Goal: Information Seeking & Learning: Learn about a topic

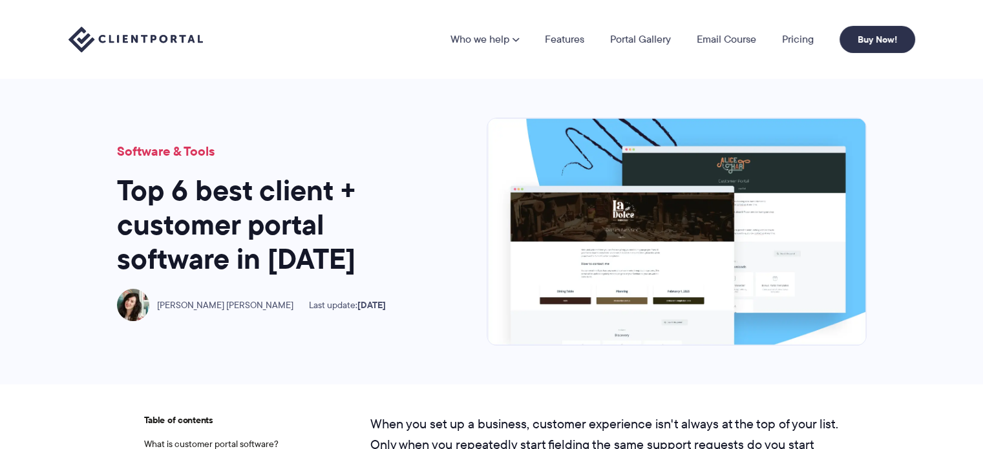
click at [560, 47] on nav "Who we help Who we help View pricing Agencies See how Client Portal can help gi…" at bounding box center [683, 39] width 465 height 27
click at [560, 43] on link "Features" at bounding box center [564, 39] width 39 height 10
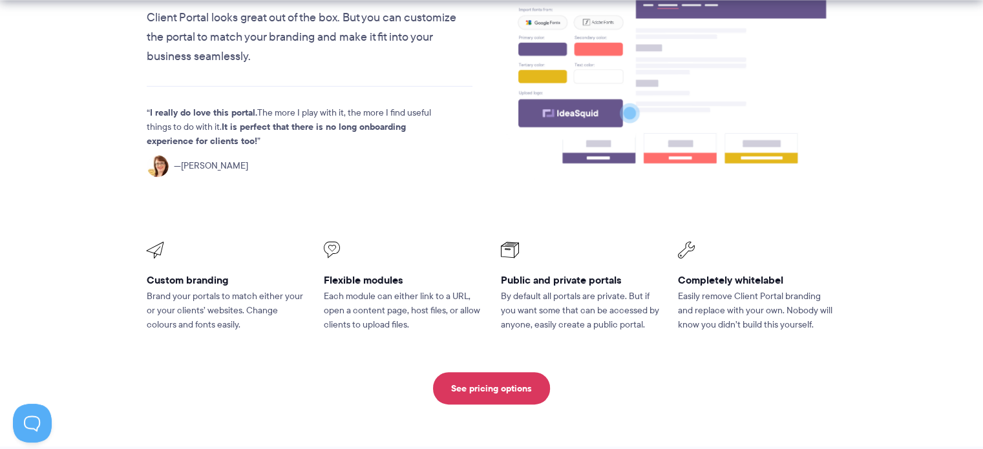
scroll to position [667, 0]
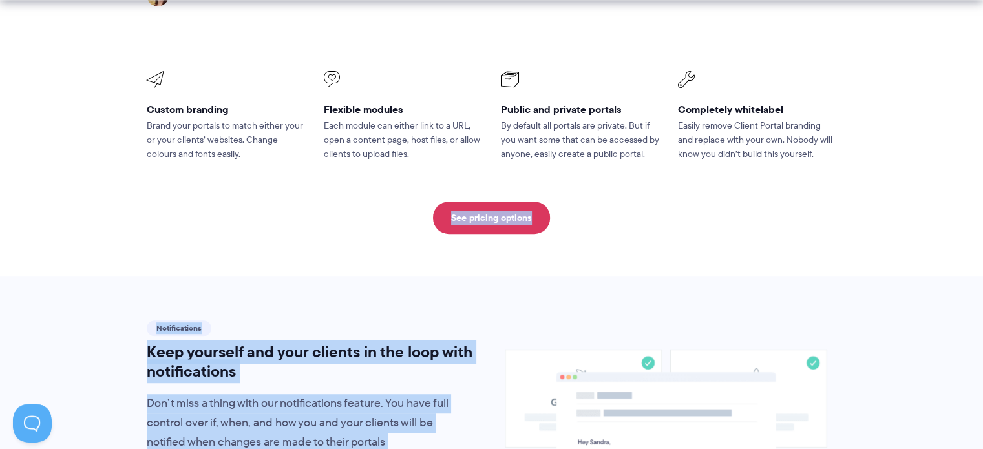
drag, startPoint x: 83, startPoint y: 198, endPoint x: 279, endPoint y: 407, distance: 285.8
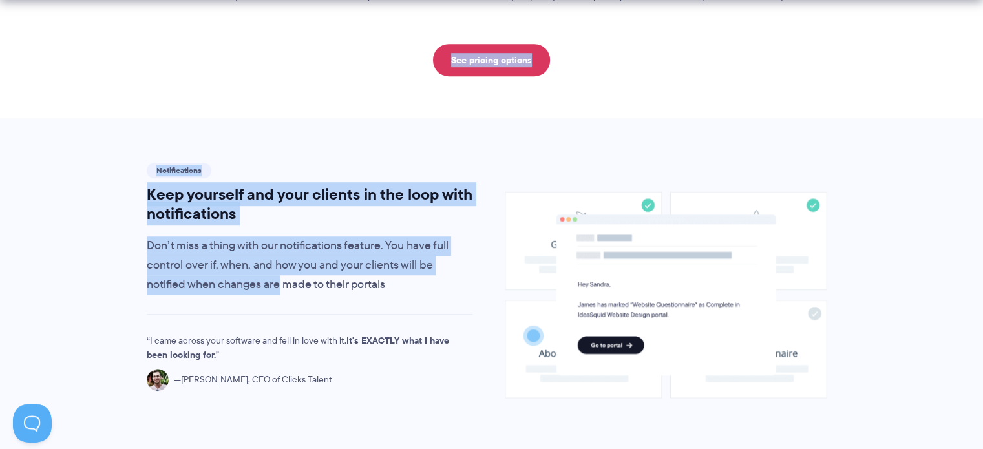
scroll to position [825, 0]
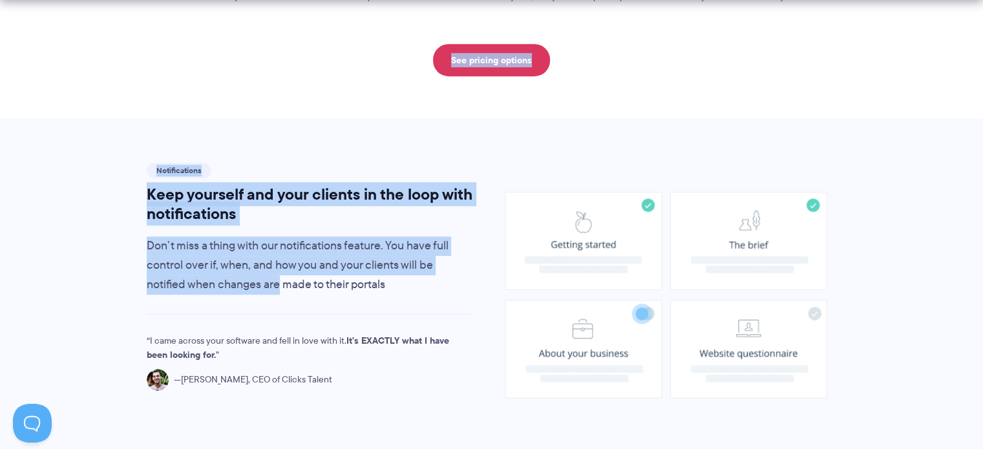
click at [85, 157] on section "Notifications Keep yourself and your clients in the loop with notifications Don…" at bounding box center [491, 396] width 983 height 557
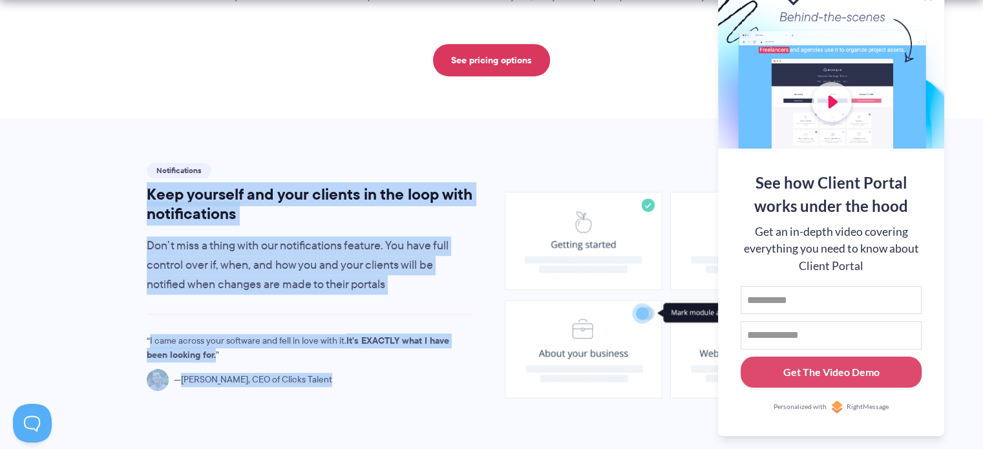
drag, startPoint x: 85, startPoint y: 157, endPoint x: 384, endPoint y: 365, distance: 364.0
click at [384, 365] on section "Notifications Keep yourself and your clients in the loop with notifications Don…" at bounding box center [491, 396] width 983 height 557
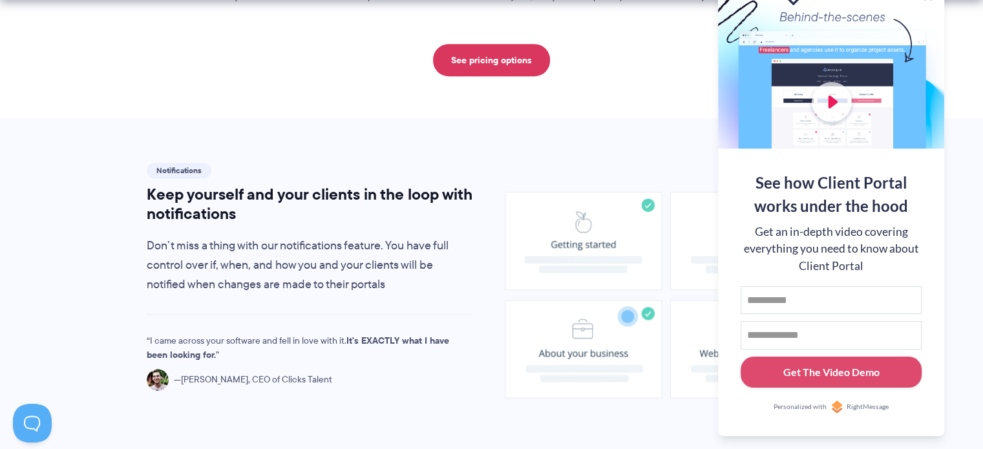
click at [449, 421] on div "Notifications Keep yourself and your clients in the loop with notifications Don…" at bounding box center [492, 396] width 690 height 473
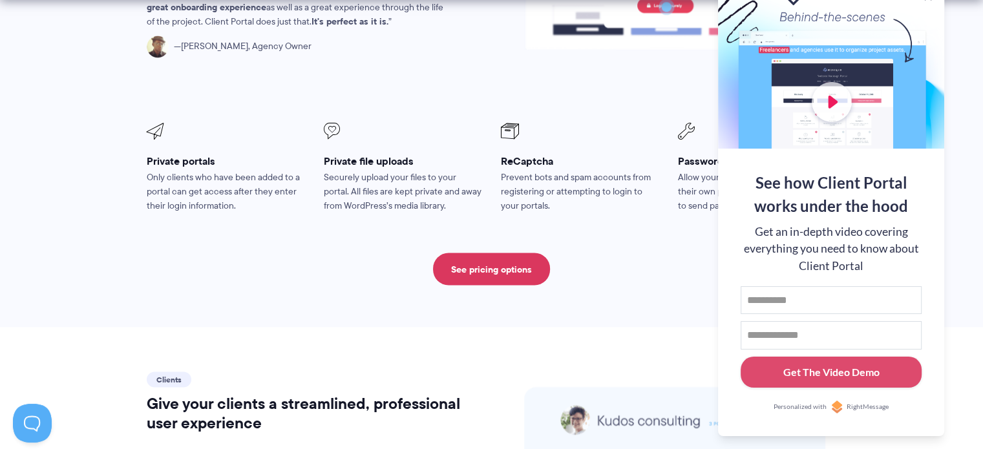
scroll to position [2401, 0]
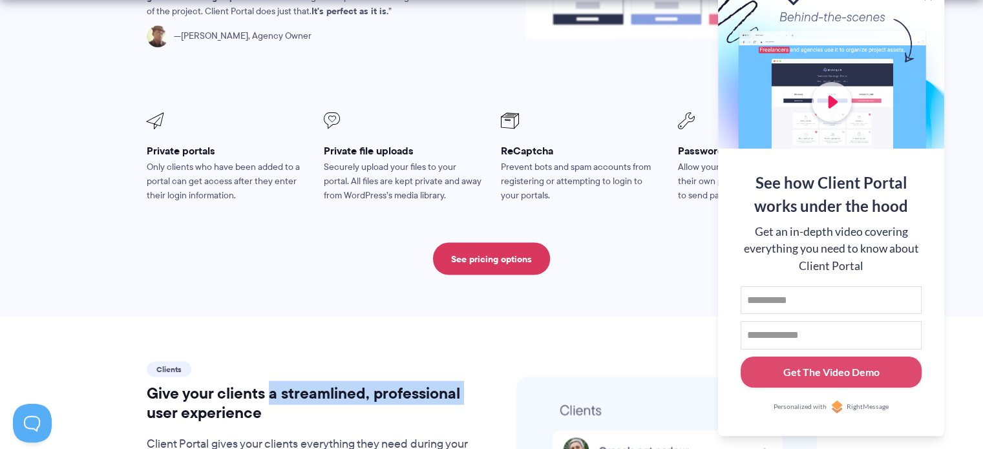
drag, startPoint x: 71, startPoint y: 365, endPoint x: 279, endPoint y: 353, distance: 207.8
click at [248, 383] on h2 "Give your clients a streamlined, professional user experience" at bounding box center [310, 402] width 326 height 39
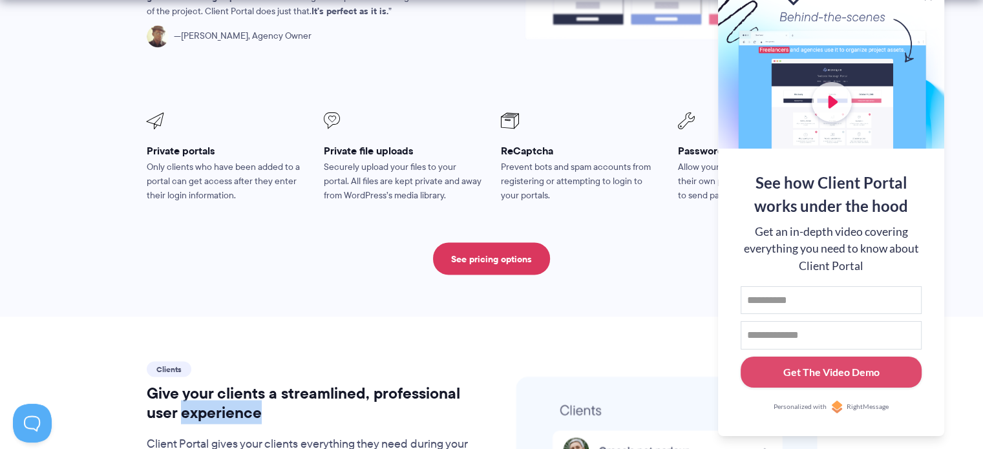
click at [248, 383] on h2 "Give your clients a streamlined, professional user experience" at bounding box center [310, 402] width 326 height 39
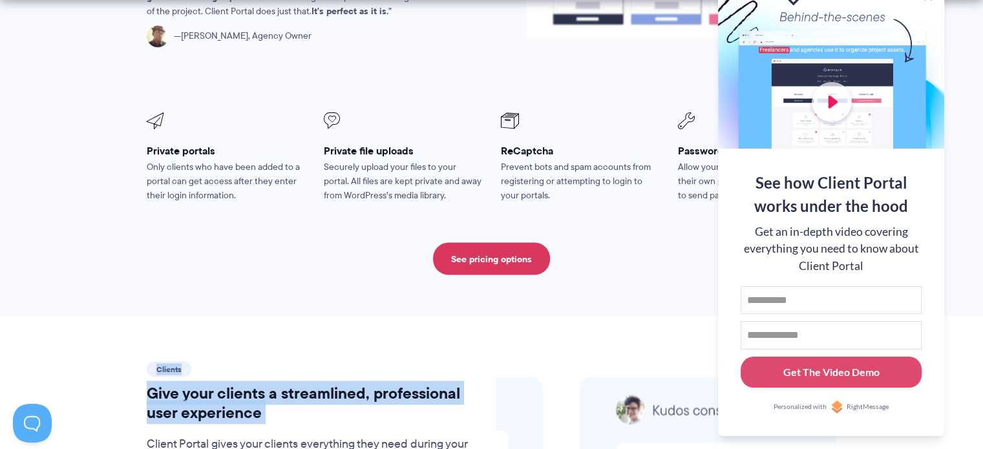
drag, startPoint x: 248, startPoint y: 376, endPoint x: 235, endPoint y: 326, distance: 51.4
click at [235, 359] on div "Clients Give your clients a streamlined, professional user experience Client Po…" at bounding box center [310, 426] width 326 height 134
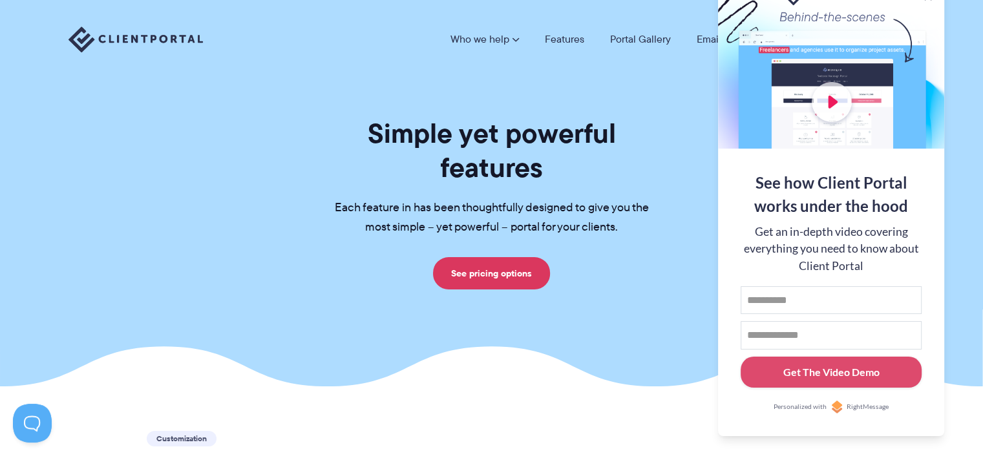
scroll to position [0, 0]
click at [553, 38] on link "Features" at bounding box center [564, 39] width 39 height 10
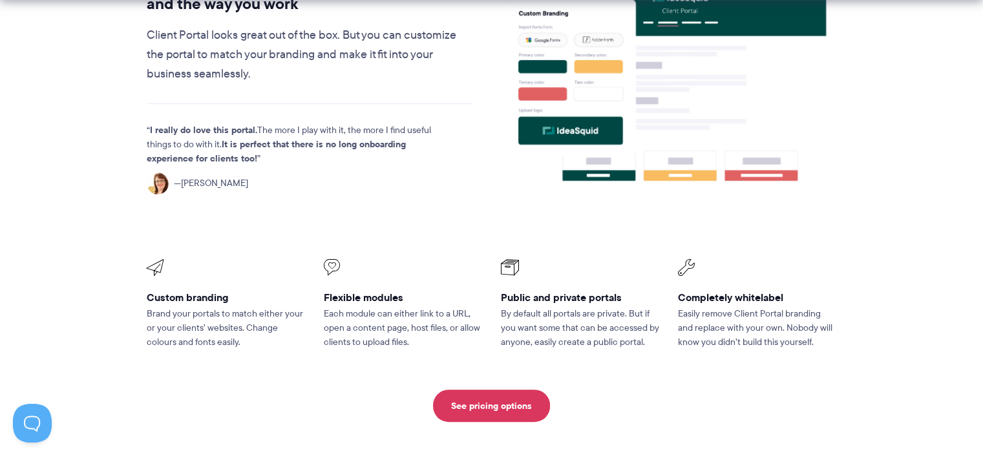
scroll to position [825, 0]
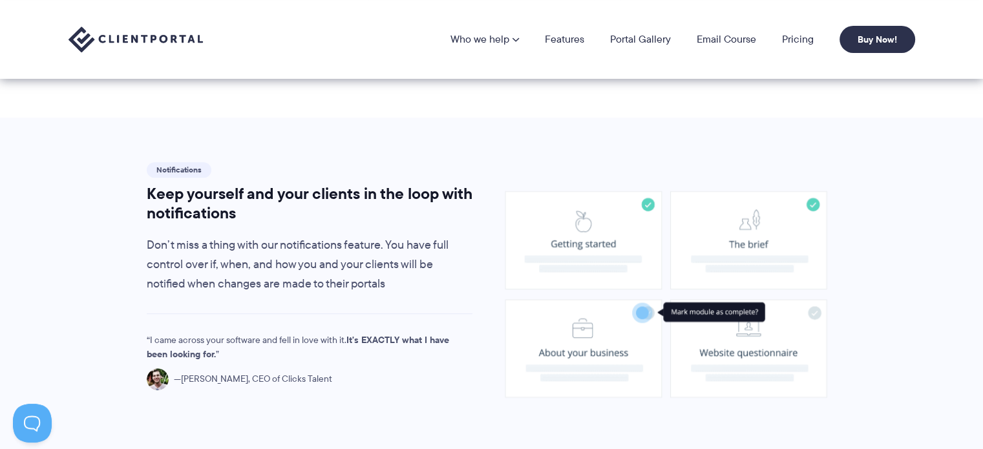
click at [29, 136] on section "Notifications Keep yourself and your clients in the loop with notifications Don…" at bounding box center [491, 396] width 983 height 557
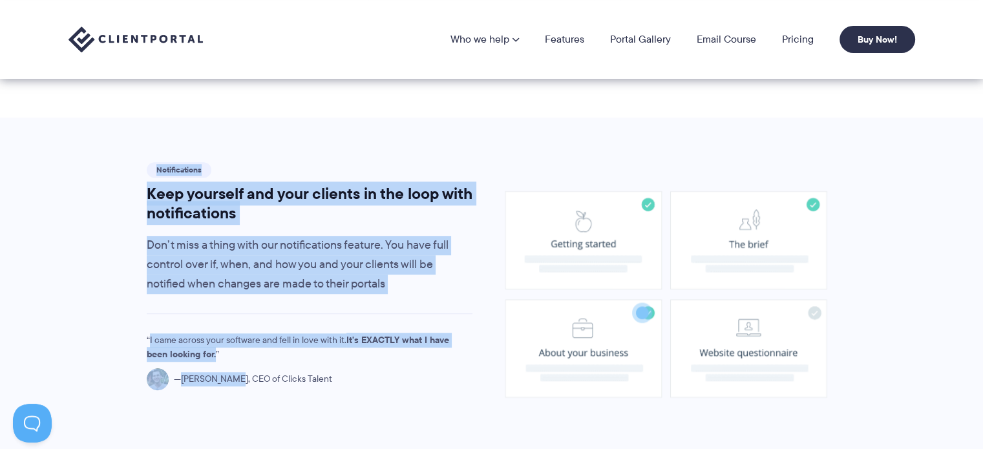
drag, startPoint x: 29, startPoint y: 136, endPoint x: 233, endPoint y: 372, distance: 311.7
click at [233, 372] on section "Notifications Keep yourself and your clients in the loop with notifications Don…" at bounding box center [491, 396] width 983 height 557
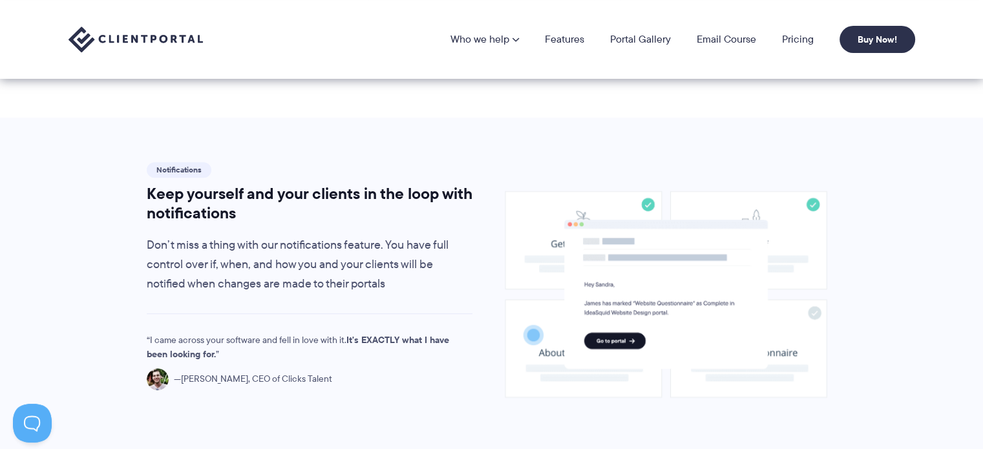
click at [293, 374] on div "Notifications Keep yourself and your clients in the loop with notifications Don…" at bounding box center [310, 297] width 350 height 275
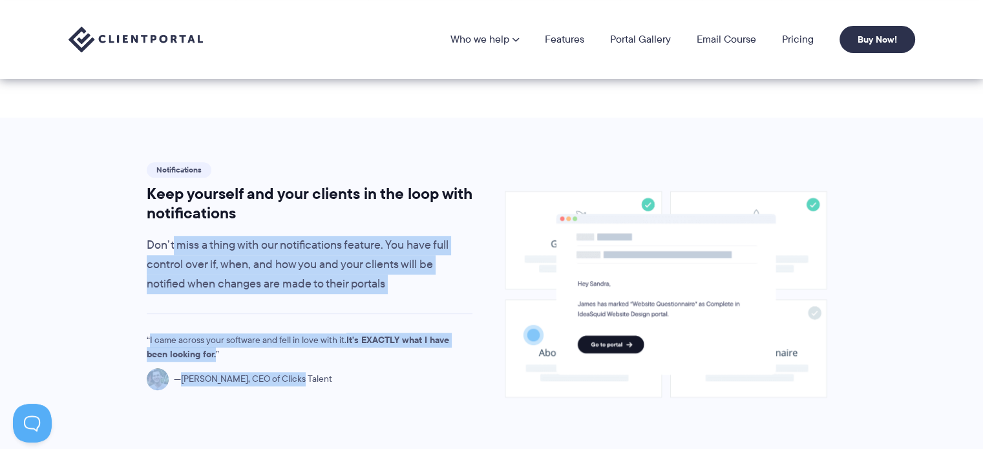
drag, startPoint x: 293, startPoint y: 374, endPoint x: 173, endPoint y: 217, distance: 197.7
click at [173, 217] on div "Notifications Keep yourself and your clients in the loop with notifications Don…" at bounding box center [310, 297] width 350 height 275
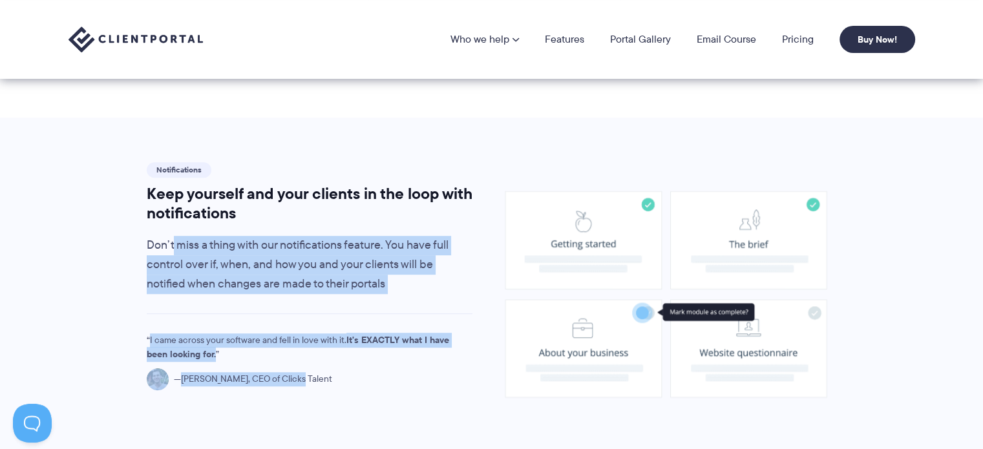
click at [393, 236] on p "Don’t miss a thing with our notifications feature. You have full control over i…" at bounding box center [310, 265] width 326 height 58
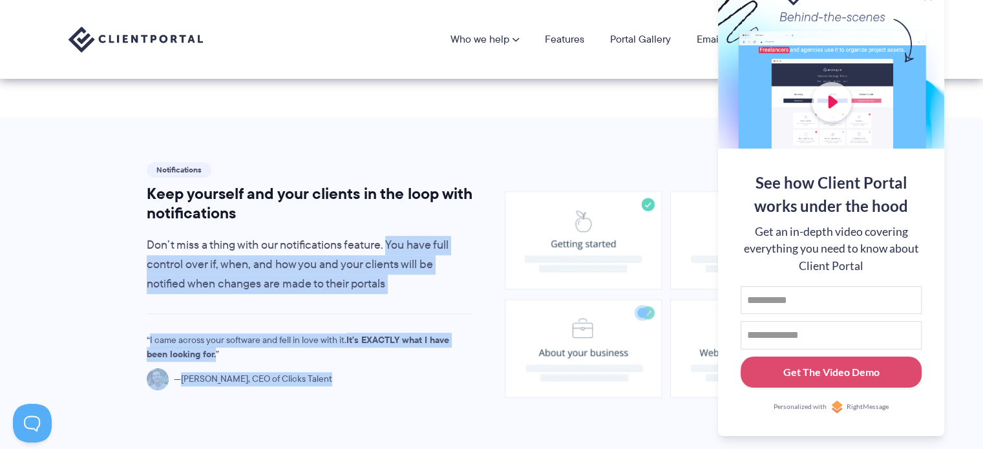
drag, startPoint x: 393, startPoint y: 209, endPoint x: 331, endPoint y: 377, distance: 179.2
click at [331, 377] on div "Notifications Keep yourself and your clients in the loop with notifications Don…" at bounding box center [310, 297] width 350 height 275
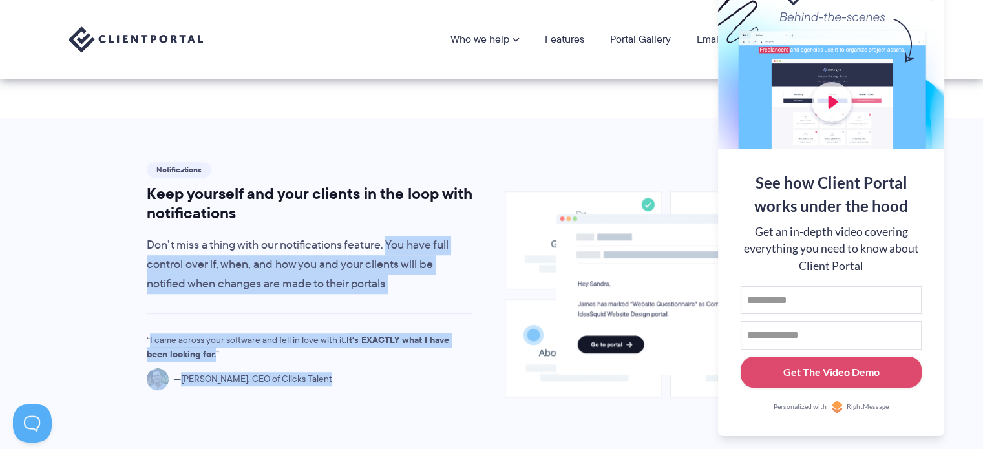
drag, startPoint x: 331, startPoint y: 377, endPoint x: 398, endPoint y: 204, distance: 185.2
click at [398, 204] on div "Notifications Keep yourself and your clients in the loop with notifications Don…" at bounding box center [310, 297] width 350 height 275
click at [398, 236] on p "Don’t miss a thing with our notifications feature. You have full control over i…" at bounding box center [310, 265] width 326 height 58
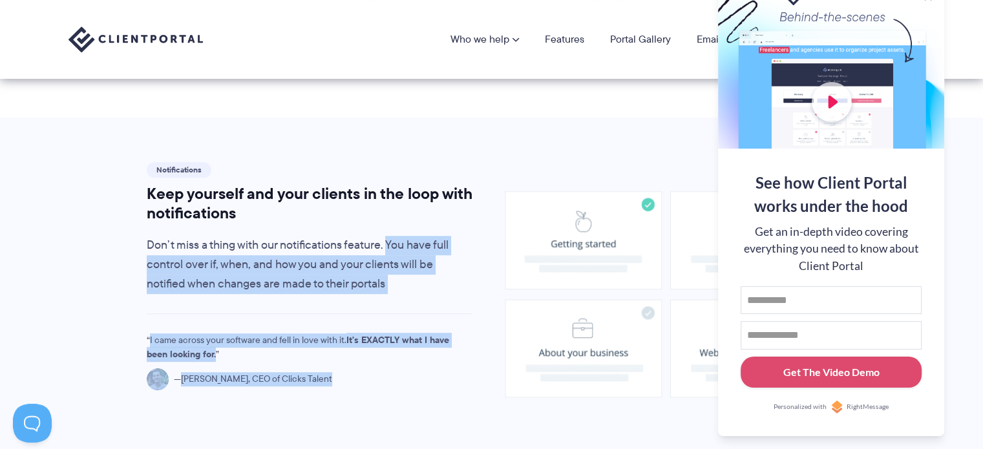
drag, startPoint x: 398, startPoint y: 204, endPoint x: 347, endPoint y: 346, distance: 150.5
click at [347, 346] on div "Notifications Keep yourself and your clients in the loop with notifications Don…" at bounding box center [310, 297] width 350 height 275
click at [347, 368] on figcaption "AB Lieberman, CEO of Clicks Talent" at bounding box center [299, 379] width 304 height 22
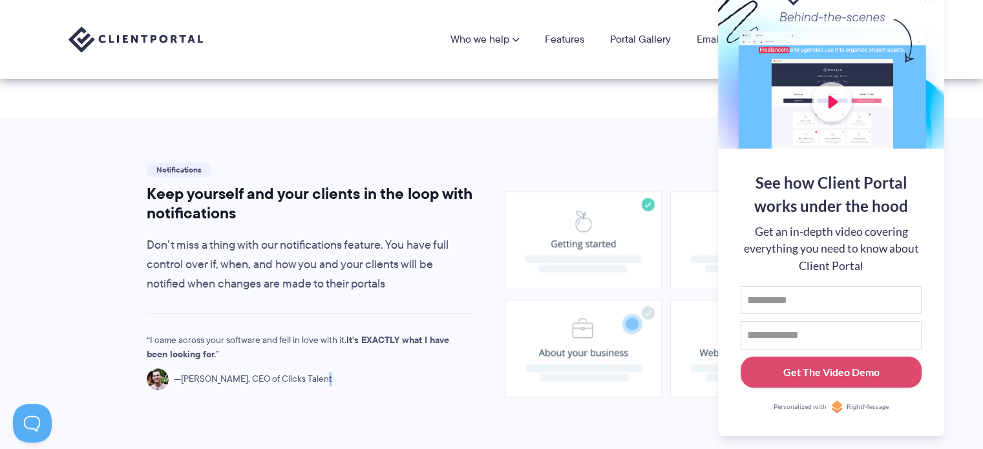
click at [347, 368] on figcaption "AB Lieberman, CEO of Clicks Talent" at bounding box center [299, 379] width 304 height 22
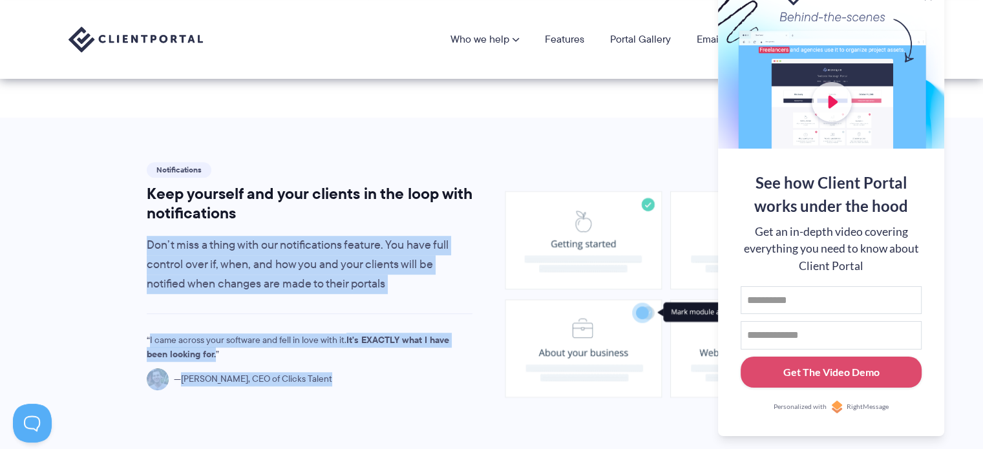
drag, startPoint x: 347, startPoint y: 346, endPoint x: 396, endPoint y: 214, distance: 140.5
click at [396, 214] on div "Notifications Keep yourself and your clients in the loop with notifications Don…" at bounding box center [310, 297] width 350 height 275
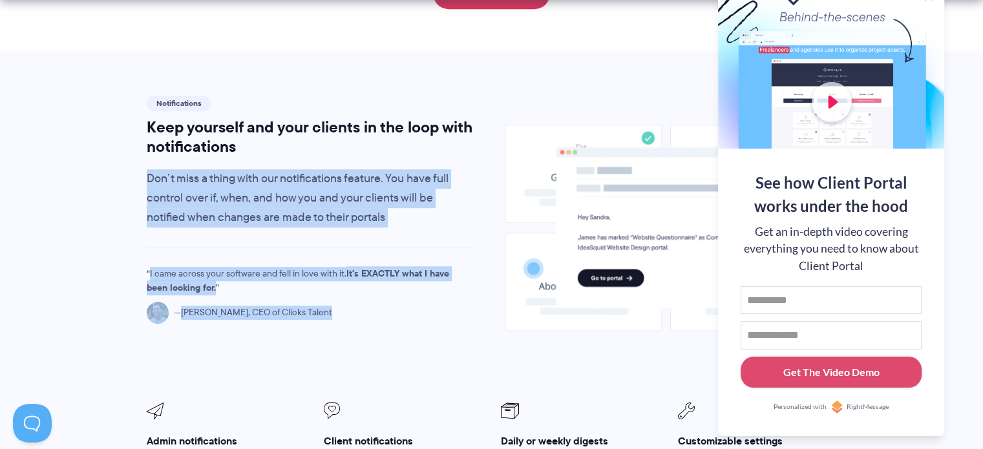
scroll to position [893, 0]
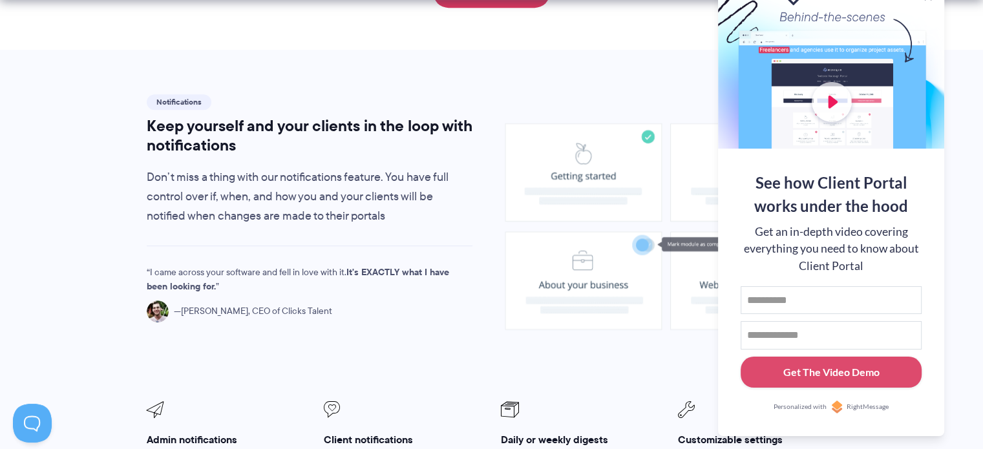
click at [835, 98] on div at bounding box center [831, 65] width 226 height 168
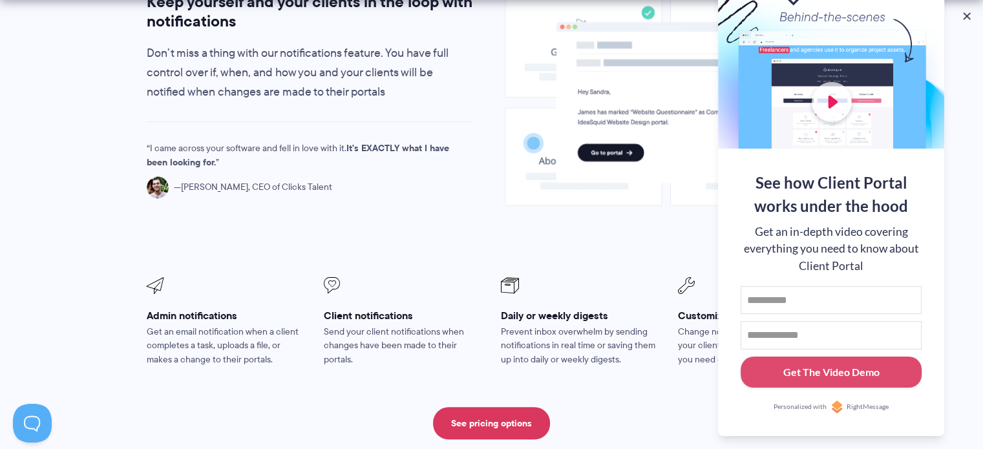
click at [161, 229] on div "Notifications Keep yourself and your clients in the loop with notifications Don…" at bounding box center [492, 204] width 690 height 473
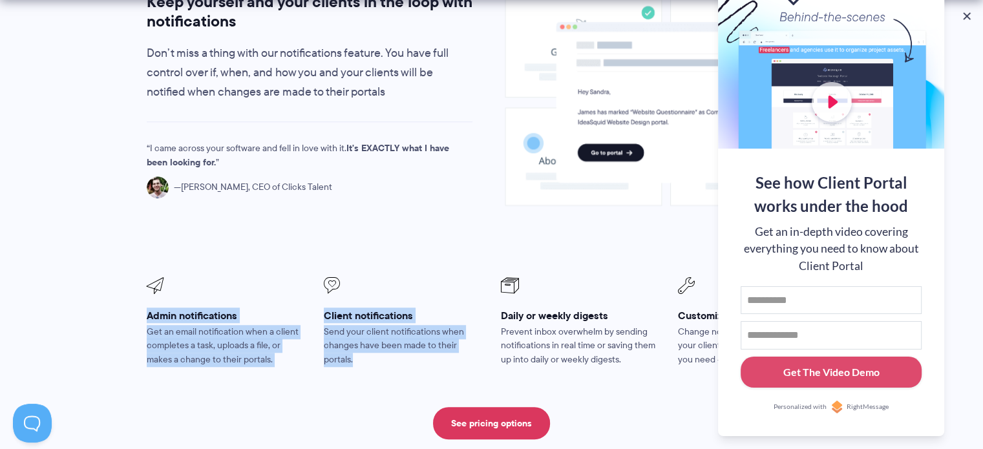
drag, startPoint x: 161, startPoint y: 229, endPoint x: 438, endPoint y: 328, distance: 294.2
click at [438, 328] on div "Notifications Keep yourself and your clients in the loop with notifications Don…" at bounding box center [492, 204] width 690 height 473
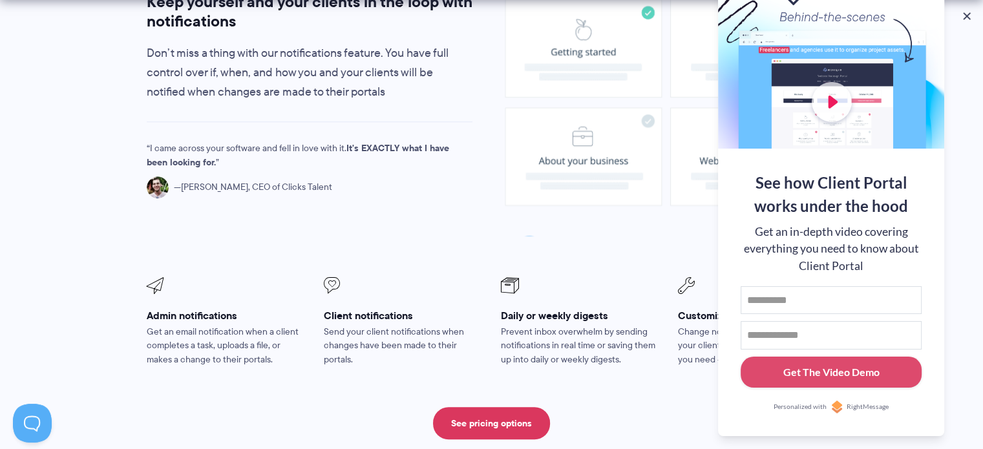
click at [617, 364] on div "Notifications Keep yourself and your clients in the loop with notifications Don…" at bounding box center [492, 204] width 690 height 473
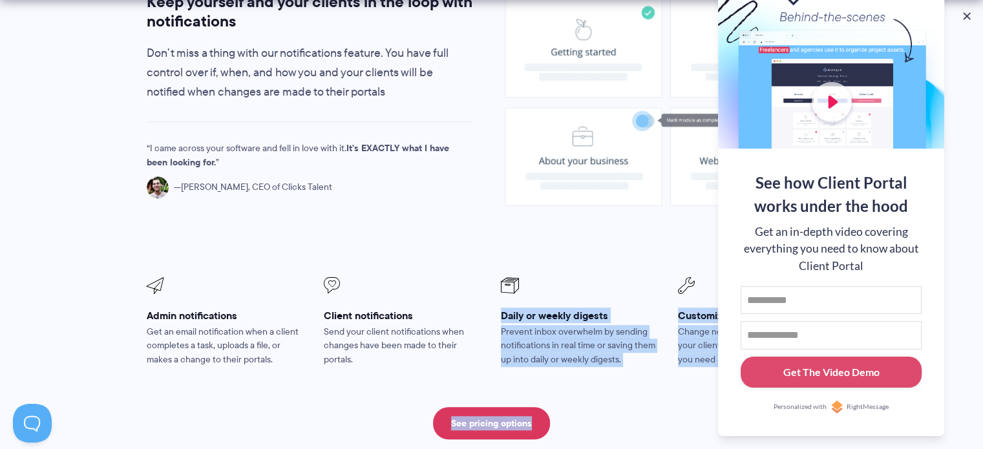
drag, startPoint x: 617, startPoint y: 364, endPoint x: 494, endPoint y: 269, distance: 155.8
click at [494, 269] on div "Notifications Keep yourself and your clients in the loop with notifications Don…" at bounding box center [492, 204] width 690 height 473
click at [494, 269] on li "Daily or weekly digests Prevent inbox overwhelm by sending notifications in rea…" at bounding box center [580, 323] width 177 height 108
drag, startPoint x: 494, startPoint y: 269, endPoint x: 545, endPoint y: 404, distance: 144.4
click at [545, 404] on section "Notifications Keep yourself and your clients in the loop with notifications Don…" at bounding box center [491, 204] width 983 height 557
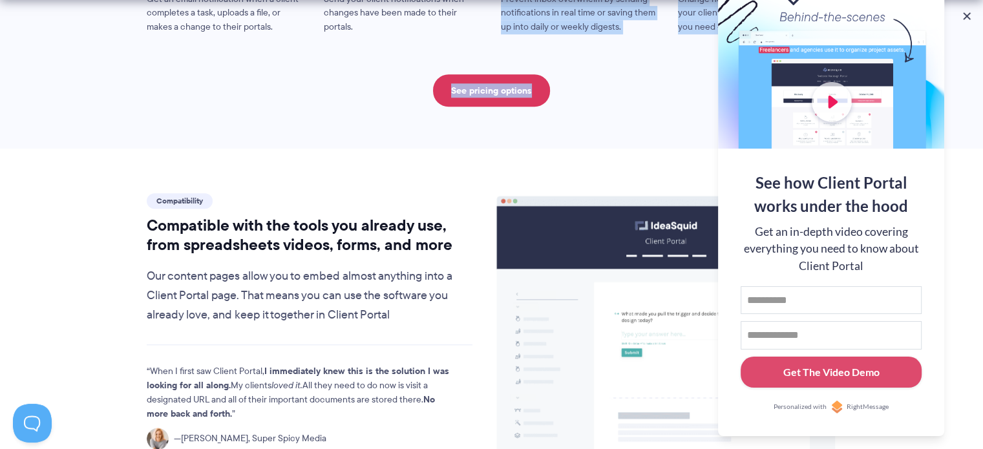
scroll to position [1351, 0]
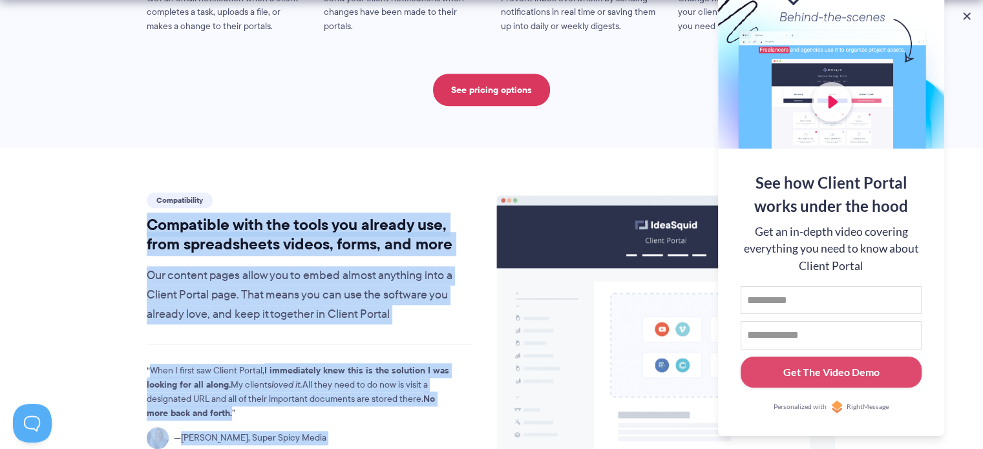
drag, startPoint x: 111, startPoint y: 188, endPoint x: 293, endPoint y: 445, distance: 314.9
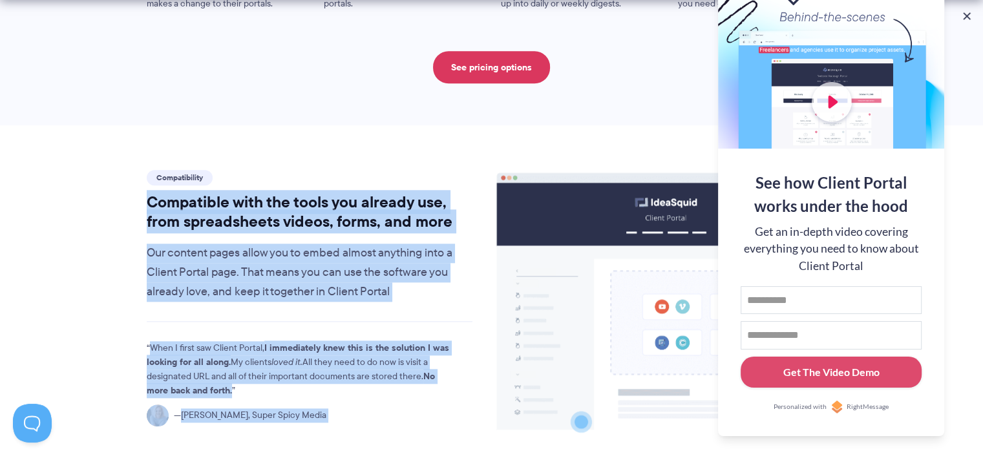
click at [326, 405] on figcaption "Mojca Zove, Super Spicy Media" at bounding box center [299, 416] width 304 height 22
drag, startPoint x: 326, startPoint y: 378, endPoint x: 79, endPoint y: 120, distance: 357.1
click at [79, 125] on section "Compatibility Compatible with the tools you already use, from spreadsheets vide…" at bounding box center [491, 456] width 983 height 662
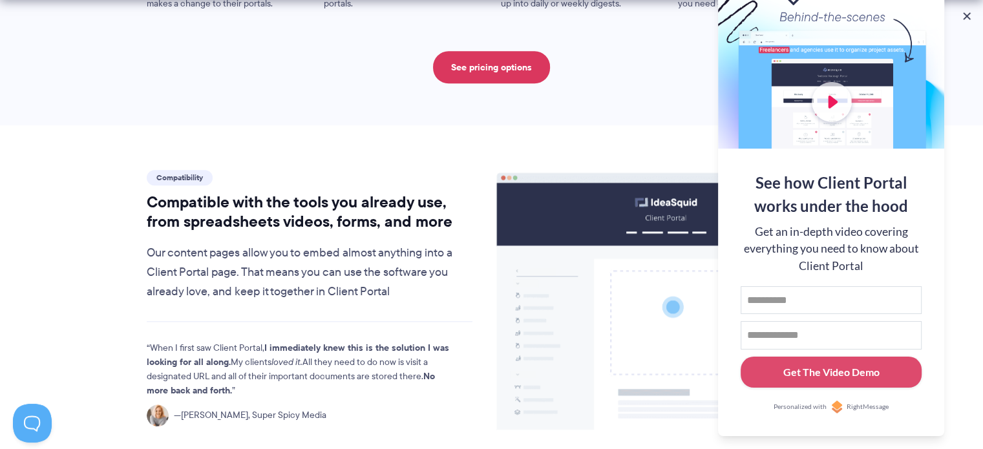
click at [79, 125] on section "Compatibility Compatible with the tools you already use, from spreadsheets vide…" at bounding box center [491, 456] width 983 height 662
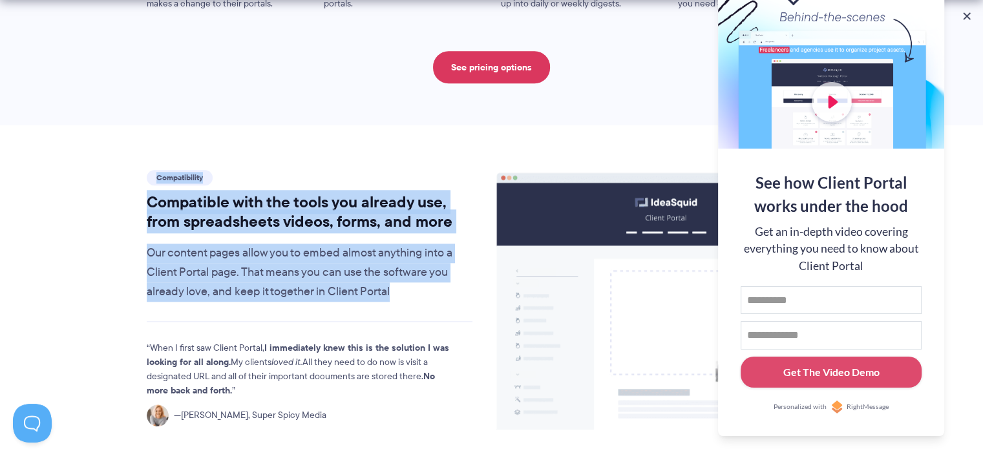
drag, startPoint x: 79, startPoint y: 120, endPoint x: 368, endPoint y: 263, distance: 322.6
click at [368, 263] on section "Compatibility Compatible with the tools you already use, from spreadsheets vide…" at bounding box center [491, 456] width 983 height 662
click at [368, 263] on p "Our content pages allow you to embed almost anything into a Client Portal page.…" at bounding box center [310, 273] width 326 height 58
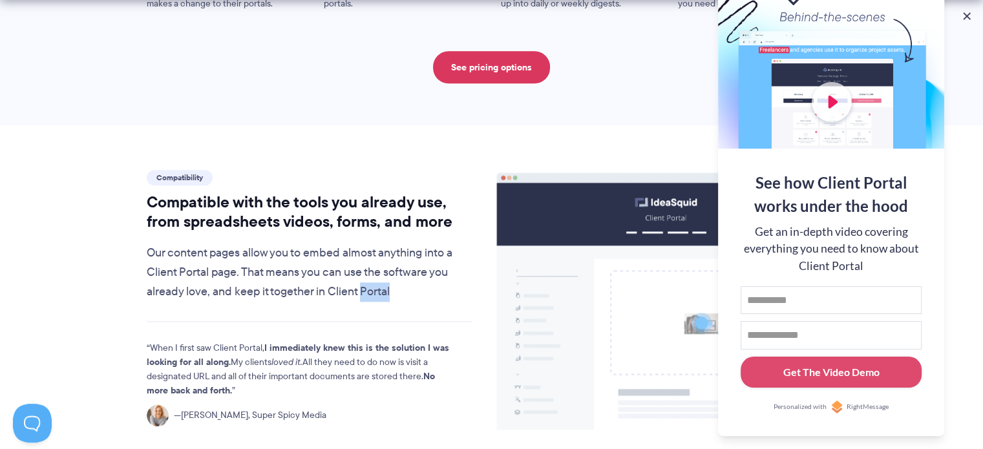
click at [368, 263] on p "Our content pages allow you to embed almost anything into a Client Portal page.…" at bounding box center [310, 273] width 326 height 58
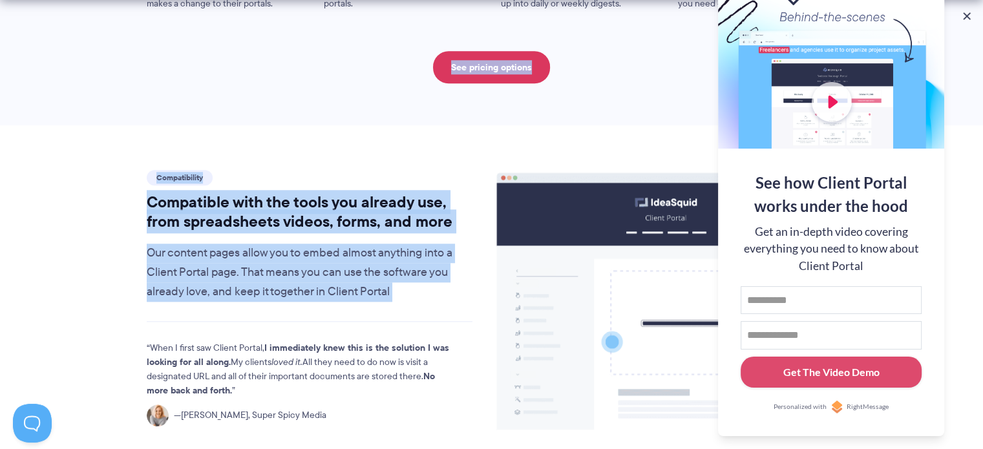
drag, startPoint x: 368, startPoint y: 263, endPoint x: 106, endPoint y: 80, distance: 319.8
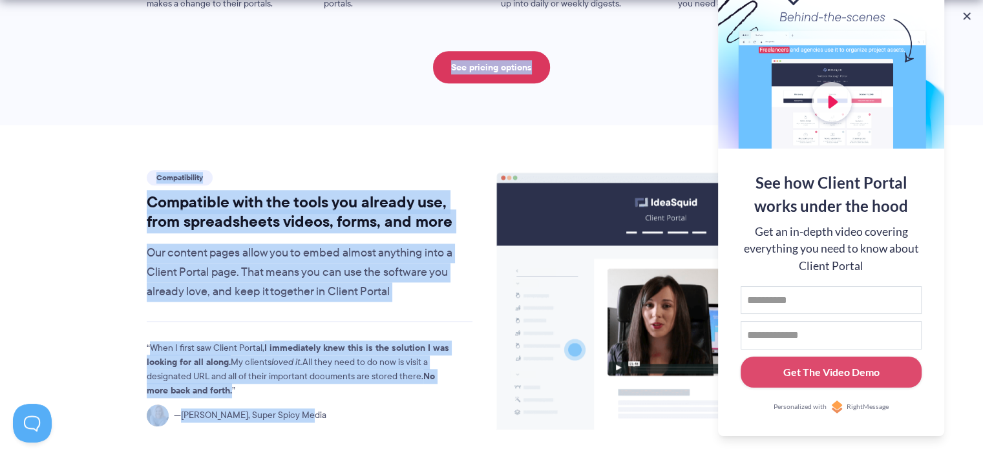
drag, startPoint x: 106, startPoint y: 80, endPoint x: 293, endPoint y: 380, distance: 354.2
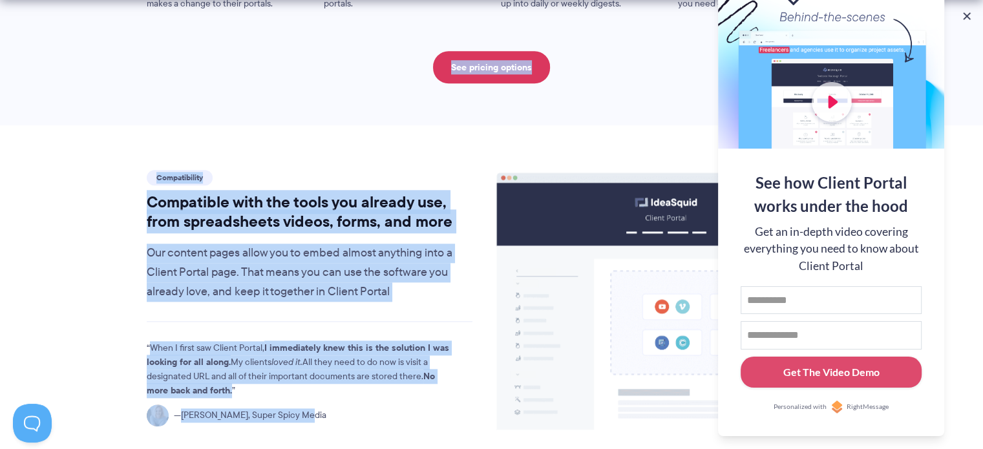
click at [63, 310] on section "Compatibility Compatible with the tools you already use, from spreadsheets vide…" at bounding box center [491, 456] width 983 height 662
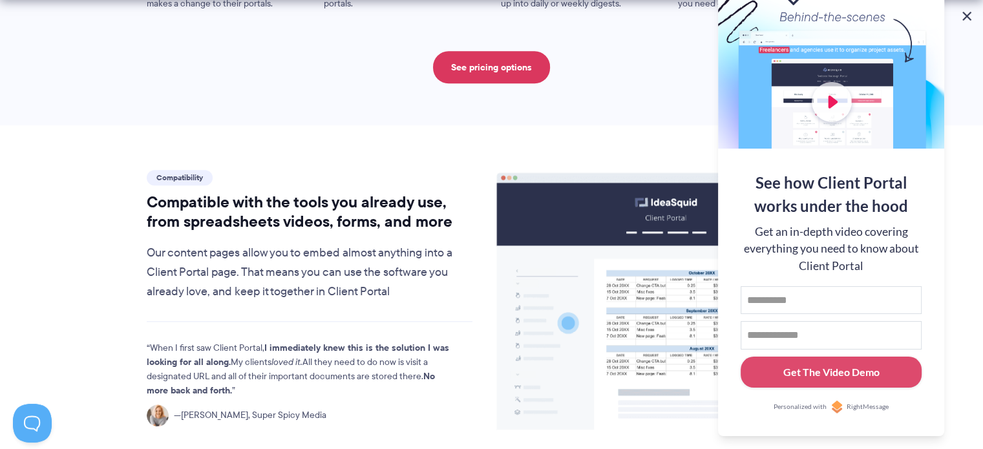
click at [965, 15] on button at bounding box center [967, 16] width 16 height 16
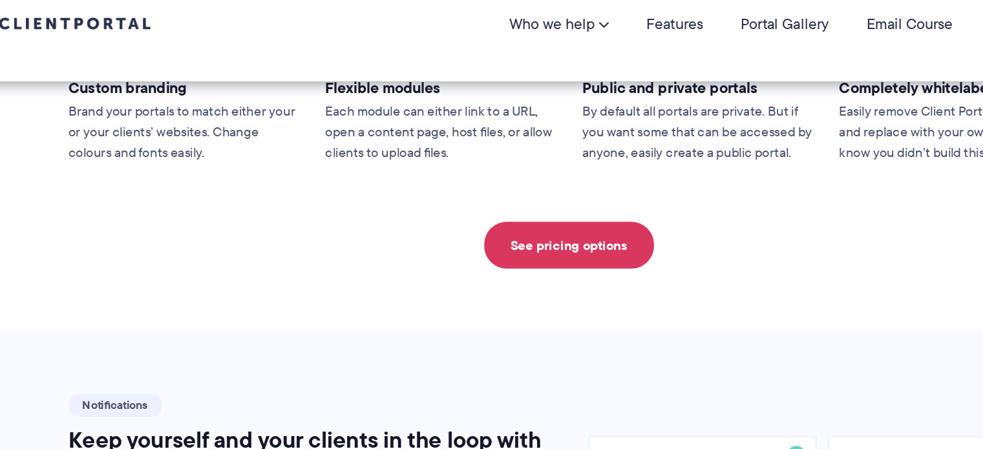
scroll to position [693, 0]
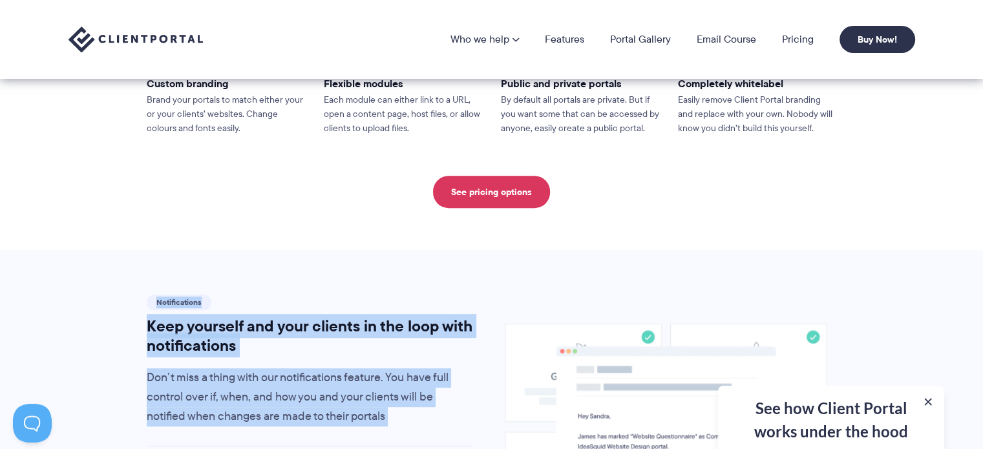
drag, startPoint x: 126, startPoint y: 248, endPoint x: 358, endPoint y: 456, distance: 311.3
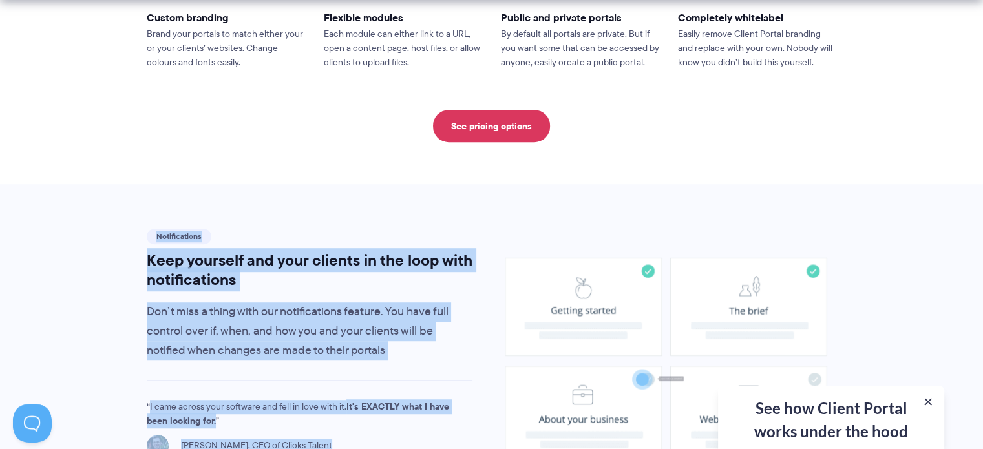
click at [352, 430] on div "Notifications Keep yourself and your clients in the loop with notifications Don…" at bounding box center [310, 363] width 350 height 275
drag, startPoint x: 352, startPoint y: 430, endPoint x: 114, endPoint y: 198, distance: 331.9
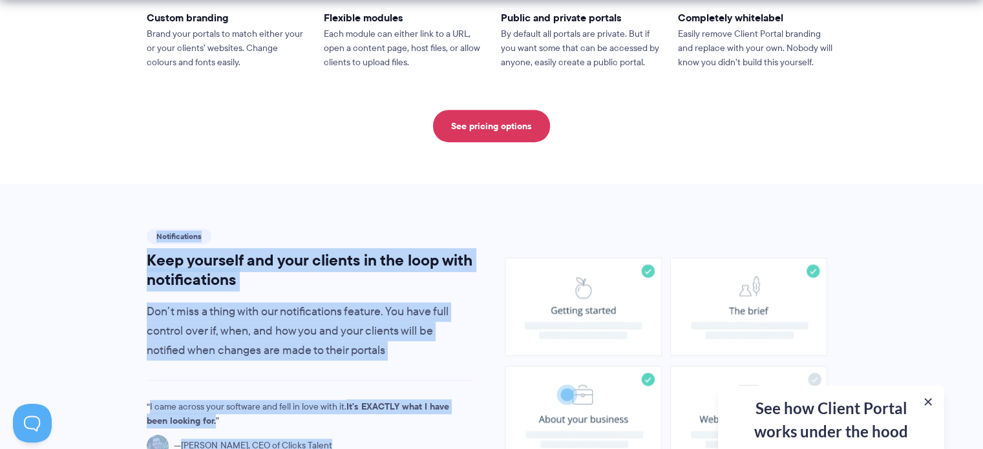
scroll to position [807, 0]
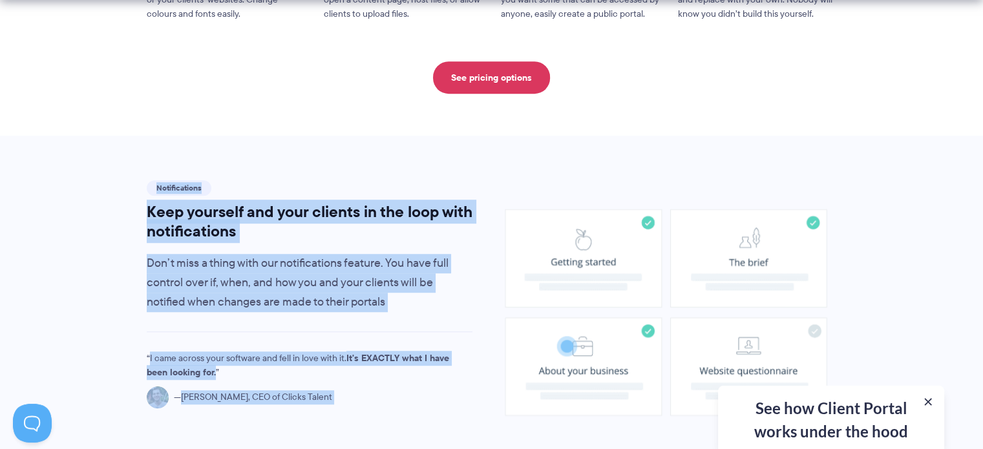
drag, startPoint x: 114, startPoint y: 198, endPoint x: 334, endPoint y: 444, distance: 329.6
click at [334, 444] on section "Notifications Keep yourself and your clients in the loop with notifications Don…" at bounding box center [491, 414] width 983 height 557
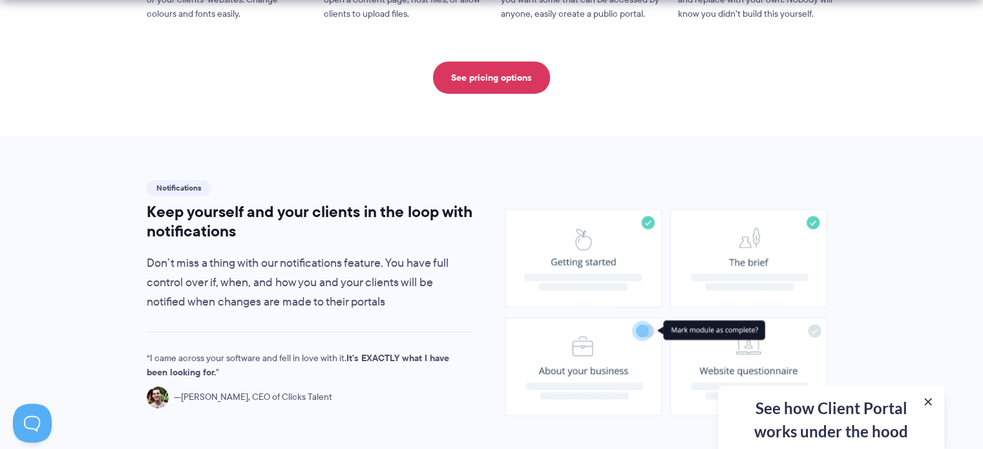
click at [145, 178] on div "Notifications Keep yourself and your clients in the loop with notifications Don…" at bounding box center [310, 315] width 350 height 275
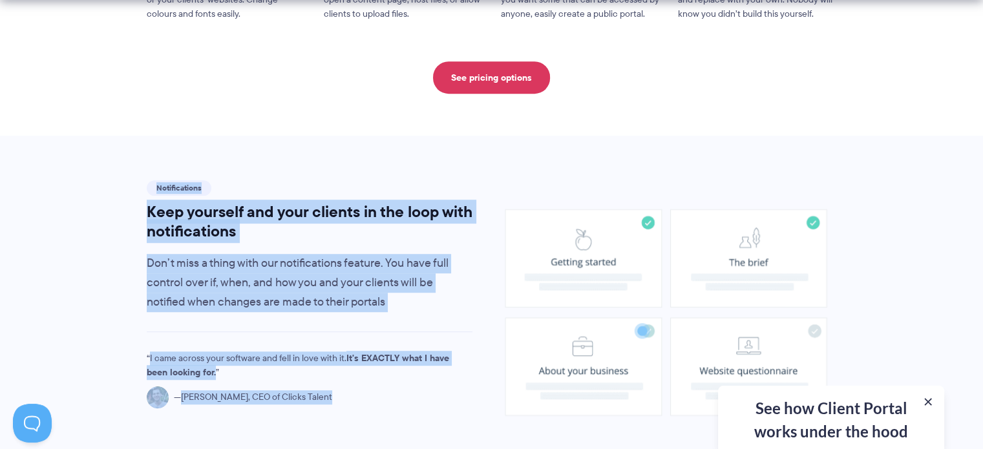
drag, startPoint x: 145, startPoint y: 151, endPoint x: 303, endPoint y: 369, distance: 269.1
click at [303, 369] on div "Notifications Keep yourself and your clients in the loop with notifications Don…" at bounding box center [310, 315] width 350 height 275
click at [303, 387] on figcaption "AB Lieberman, CEO of Clicks Talent" at bounding box center [299, 398] width 304 height 22
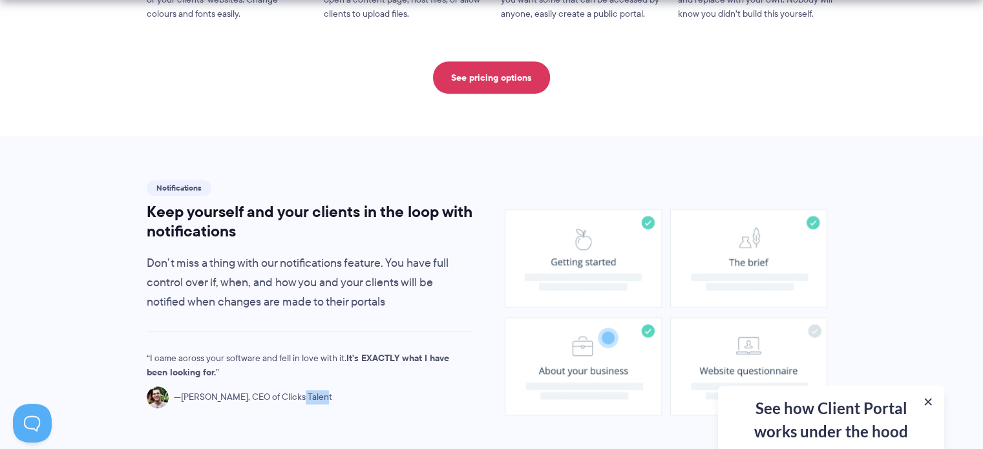
click at [303, 387] on figcaption "AB Lieberman, CEO of Clicks Talent" at bounding box center [299, 398] width 304 height 22
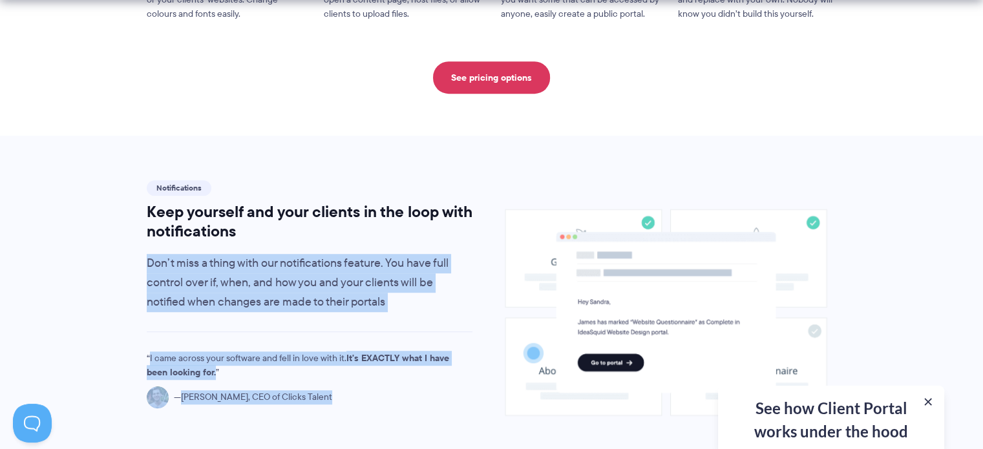
drag, startPoint x: 303, startPoint y: 369, endPoint x: 116, endPoint y: 224, distance: 236.4
click at [116, 224] on section "Notifications Keep yourself and your clients in the loop with notifications Don…" at bounding box center [491, 414] width 983 height 557
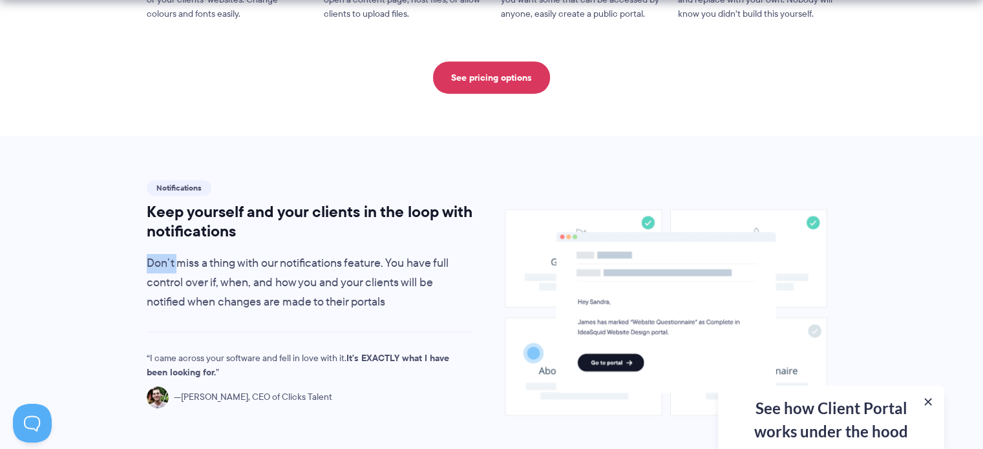
click at [116, 224] on section "Notifications Keep yourself and your clients in the loop with notifications Don…" at bounding box center [491, 414] width 983 height 557
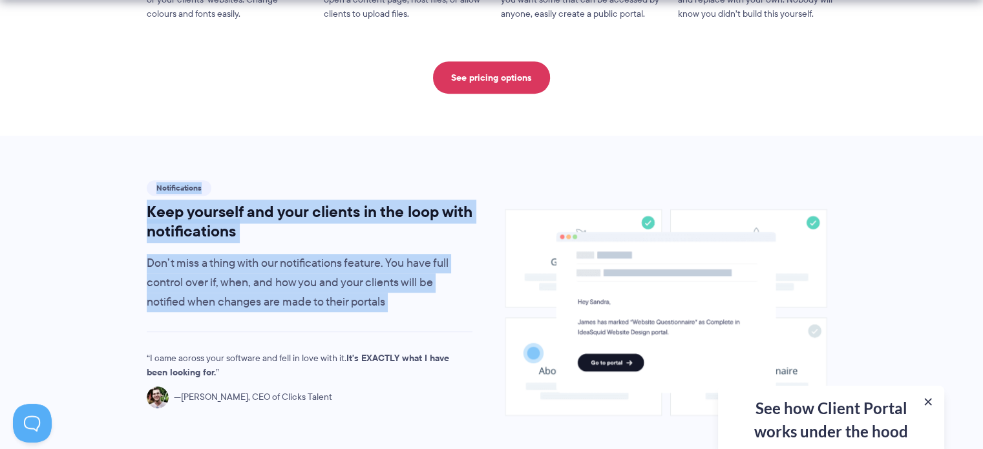
drag, startPoint x: 116, startPoint y: 224, endPoint x: 111, endPoint y: 149, distance: 75.1
click at [111, 149] on section "Notifications Keep yourself and your clients in the loop with notifications Don…" at bounding box center [491, 414] width 983 height 557
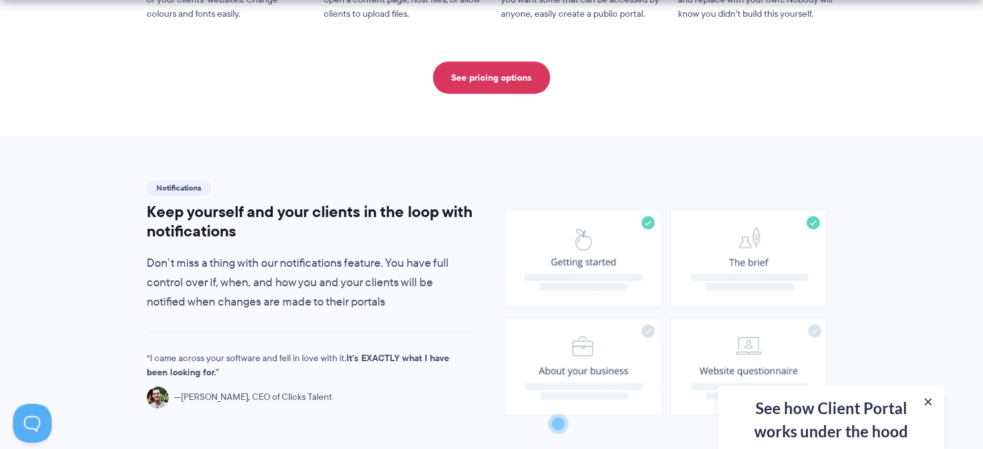
click at [111, 149] on section "Notifications Keep yourself and your clients in the loop with notifications Don…" at bounding box center [491, 414] width 983 height 557
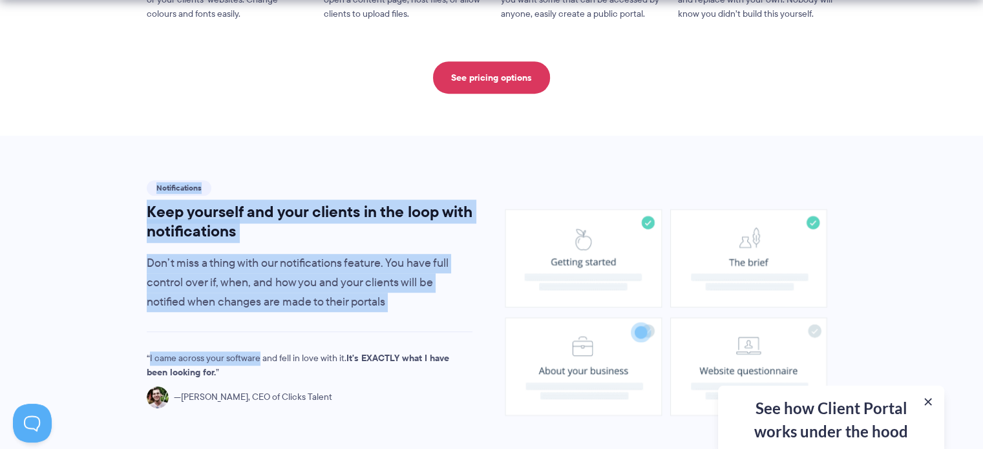
drag, startPoint x: 111, startPoint y: 149, endPoint x: 252, endPoint y: 316, distance: 218.3
click at [252, 316] on section "Notifications Keep yourself and your clients in the loop with notifications Don…" at bounding box center [491, 414] width 983 height 557
click at [252, 352] on p "I came across your software and fell in love with it. It's EXACTLY what I have …" at bounding box center [299, 366] width 304 height 28
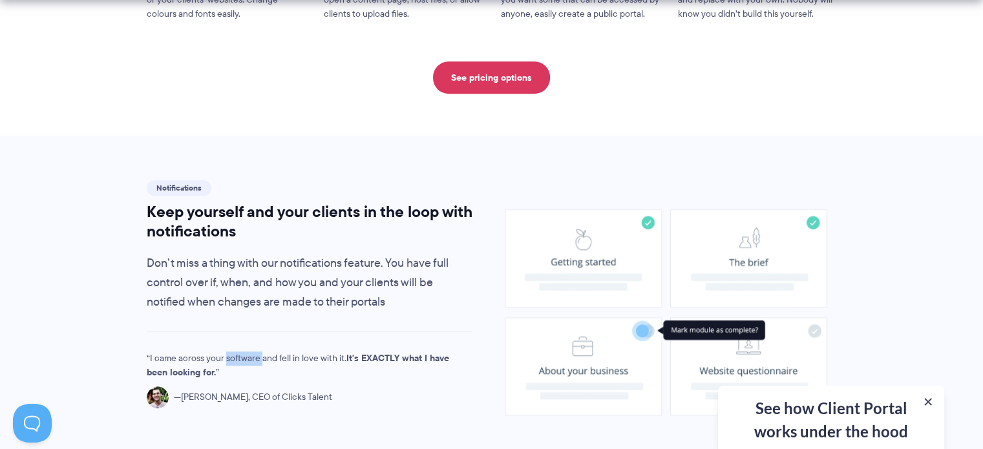
click at [252, 352] on p "I came across your software and fell in love with it. It's EXACTLY what I have …" at bounding box center [299, 366] width 304 height 28
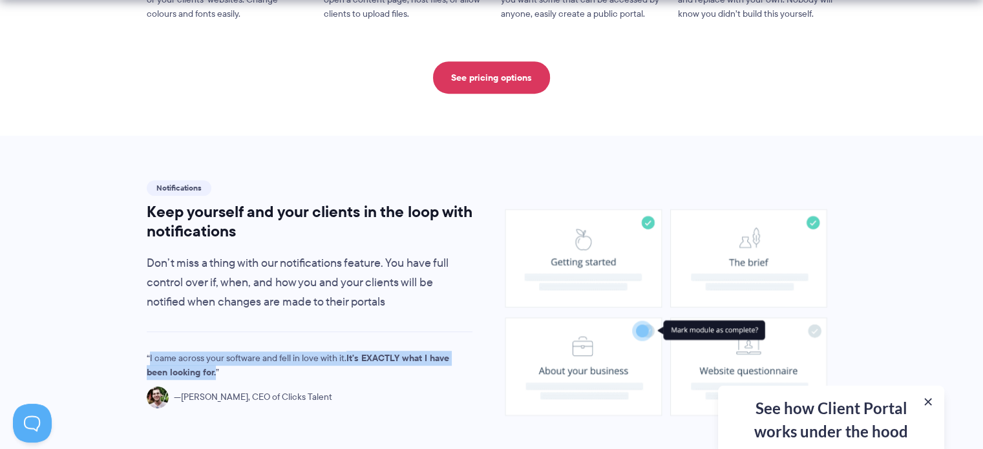
click at [252, 352] on p "I came across your software and fell in love with it. It's EXACTLY what I have …" at bounding box center [299, 366] width 304 height 28
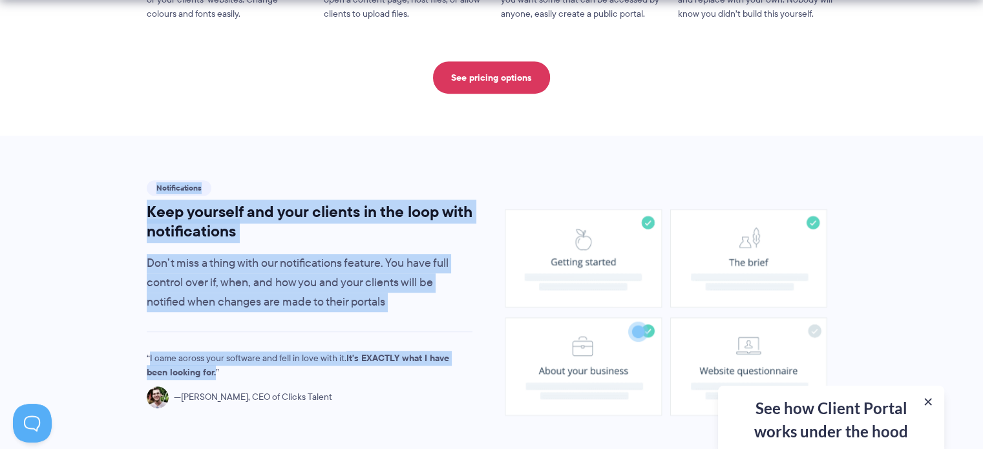
drag, startPoint x: 252, startPoint y: 316, endPoint x: 138, endPoint y: 143, distance: 207.6
click at [138, 178] on div "Notifications Keep yourself and your clients in the loop with notifications Don…" at bounding box center [310, 315] width 350 height 275
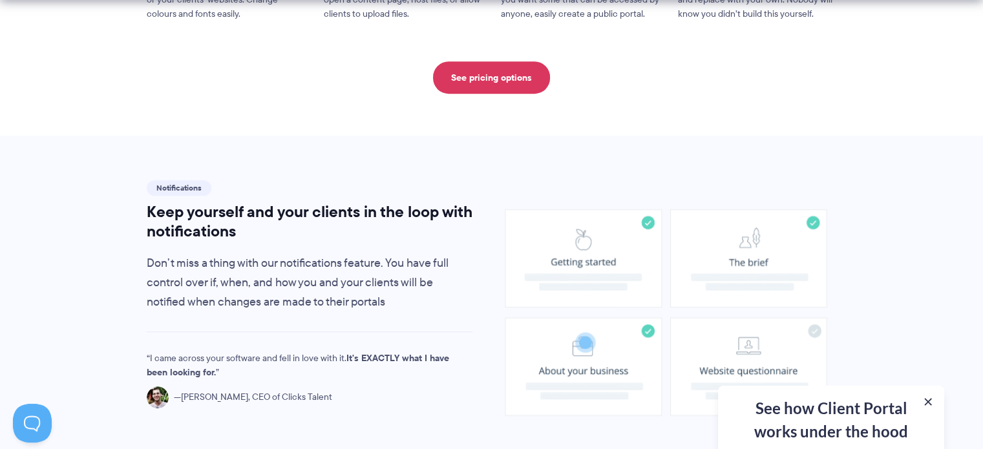
click at [138, 178] on div "Notifications Keep yourself and your clients in the loop with notifications Don…" at bounding box center [310, 315] width 350 height 275
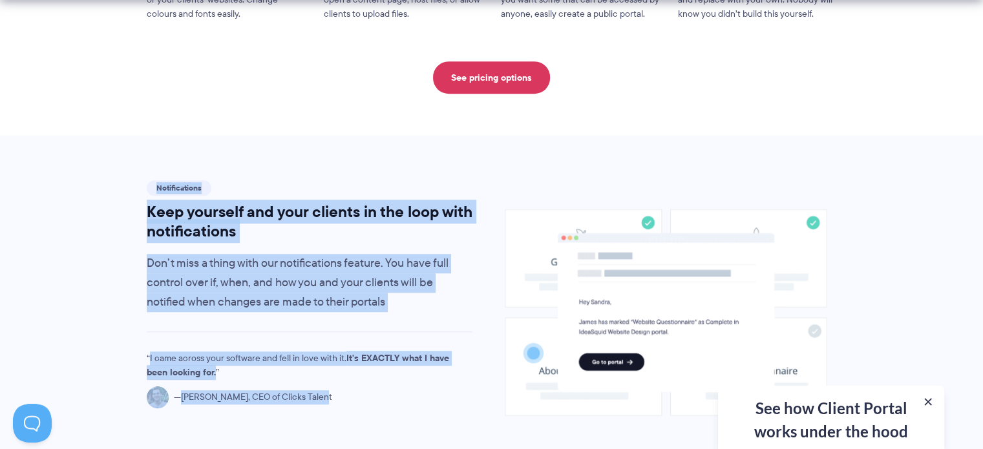
drag, startPoint x: 138, startPoint y: 143, endPoint x: 308, endPoint y: 374, distance: 287.2
click at [308, 374] on div "Notifications Keep yourself and your clients in the loop with notifications Don…" at bounding box center [310, 315] width 350 height 275
click at [377, 387] on figcaption "AB Lieberman, CEO of Clicks Talent" at bounding box center [299, 398] width 304 height 22
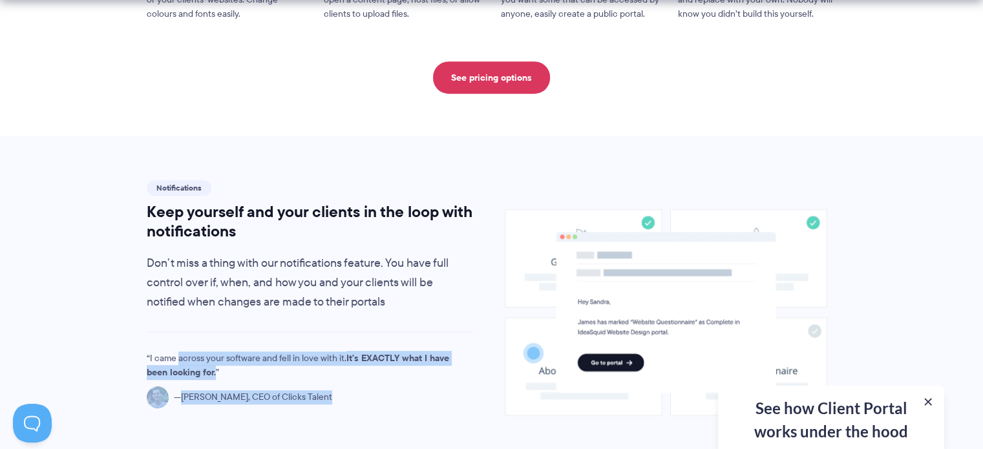
drag, startPoint x: 377, startPoint y: 366, endPoint x: 171, endPoint y: 290, distance: 219.0
click at [171, 290] on div "Notifications Keep yourself and your clients in the loop with notifications Don…" at bounding box center [310, 315] width 350 height 275
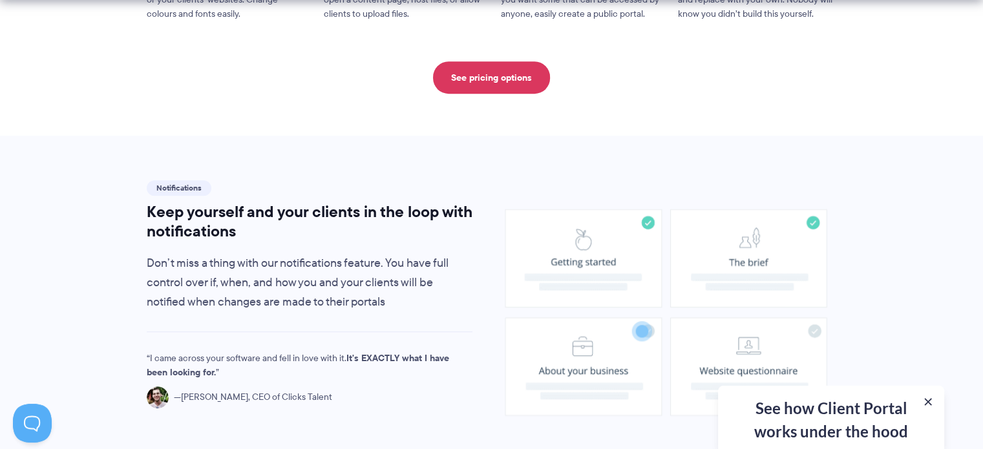
click at [147, 281] on div "Notifications Keep yourself and your clients in the loop with notifications Don…" at bounding box center [310, 315] width 350 height 275
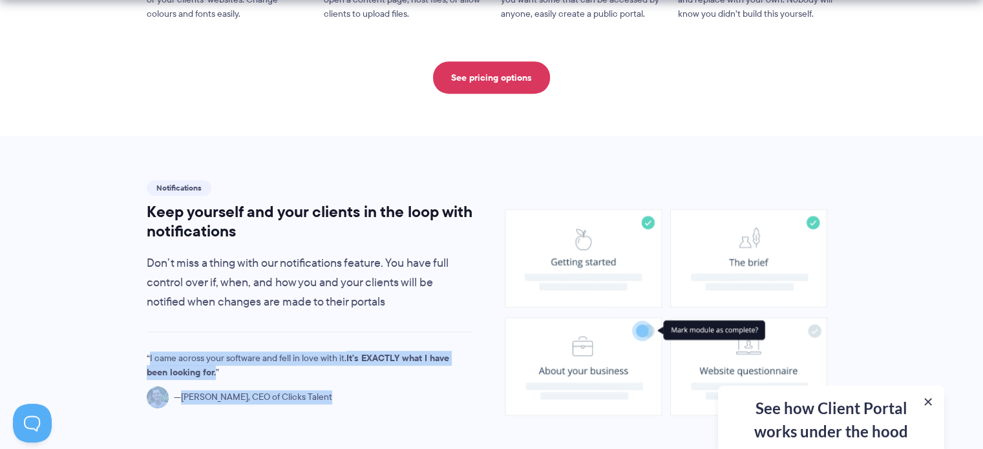
drag, startPoint x: 147, startPoint y: 281, endPoint x: 280, endPoint y: 400, distance: 178.5
click at [280, 400] on div "Notifications Keep yourself and your clients in the loop with notifications Don…" at bounding box center [310, 315] width 350 height 275
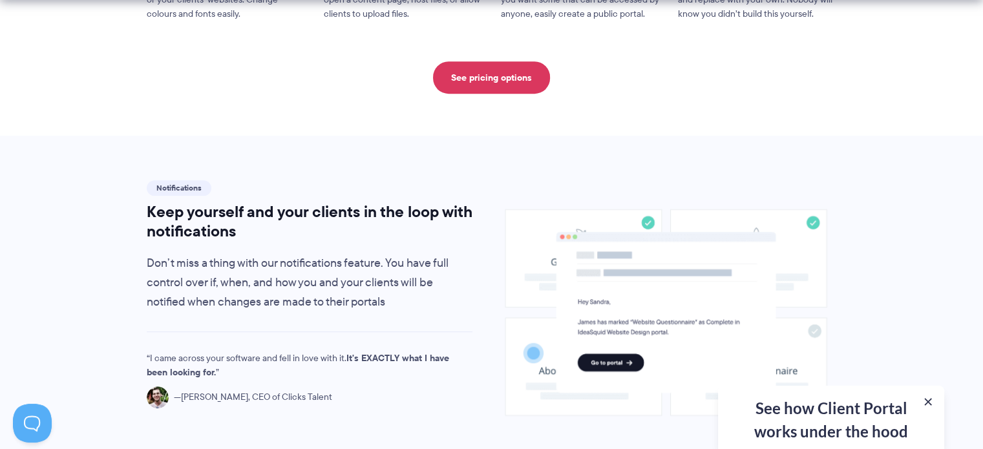
click at [169, 180] on span "Notifications" at bounding box center [179, 188] width 65 height 16
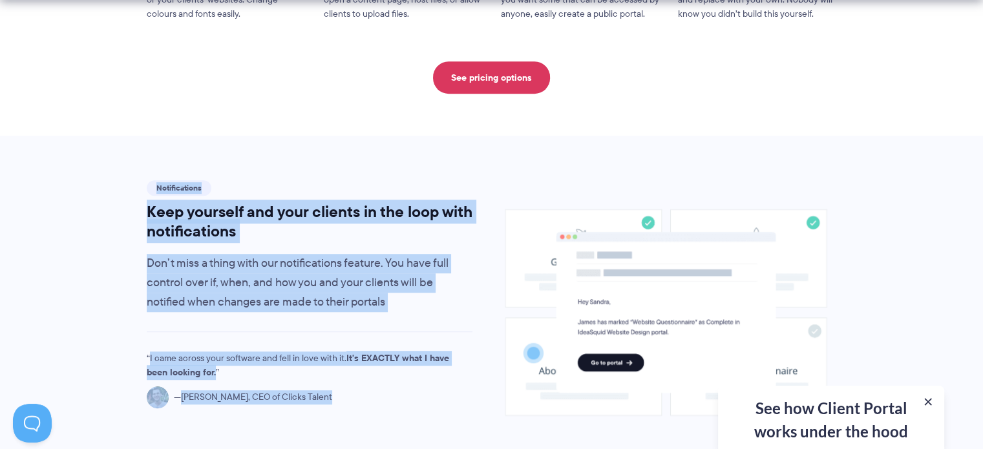
drag, startPoint x: 169, startPoint y: 150, endPoint x: 295, endPoint y: 401, distance: 281.3
click at [295, 401] on div "Notifications Keep yourself and your clients in the loop with notifications Don…" at bounding box center [310, 315] width 350 height 275
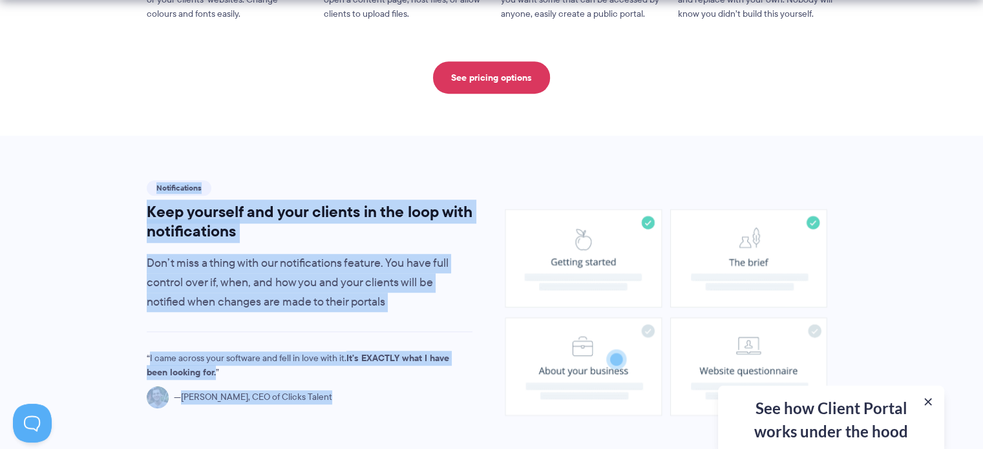
click at [295, 401] on div "Notifications Keep yourself and your clients in the loop with notifications Don…" at bounding box center [310, 315] width 350 height 275
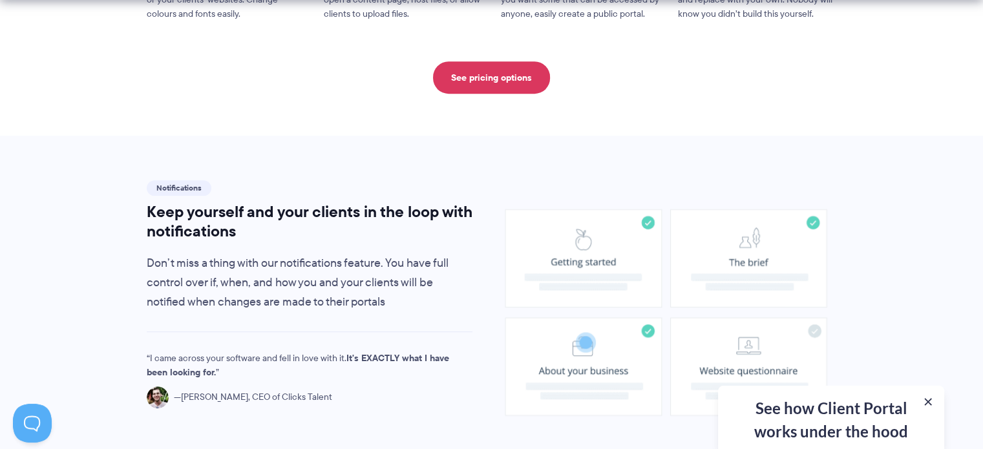
click at [228, 202] on h2 "Keep yourself and your clients in the loop with notifications" at bounding box center [310, 221] width 326 height 39
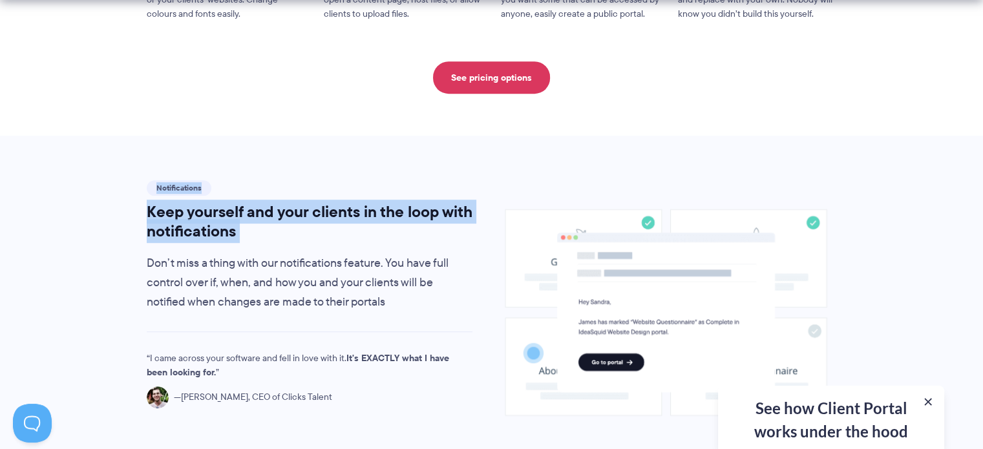
drag, startPoint x: 228, startPoint y: 186, endPoint x: 171, endPoint y: 152, distance: 66.1
click at [171, 178] on div "Notifications Keep yourself and your clients in the loop with notifications Don…" at bounding box center [310, 245] width 326 height 134
click at [171, 180] on span "Notifications" at bounding box center [179, 188] width 65 height 16
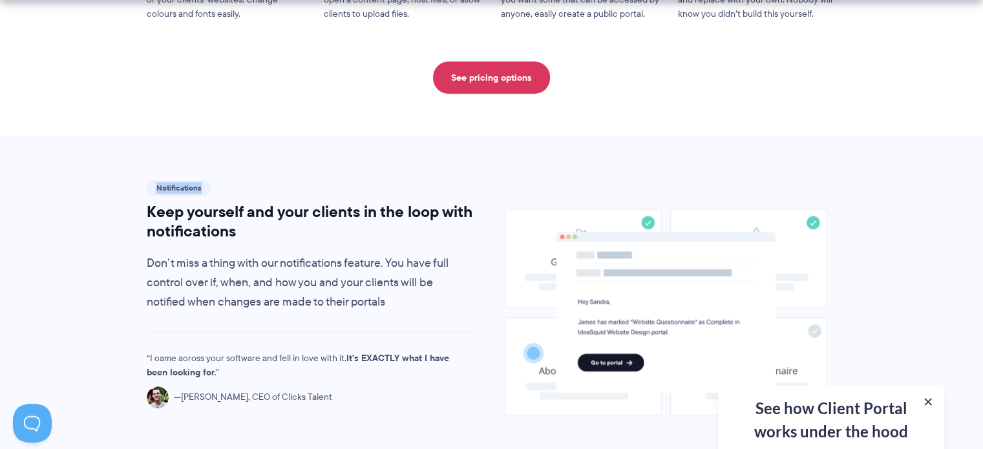
click at [171, 180] on span "Notifications" at bounding box center [179, 188] width 65 height 16
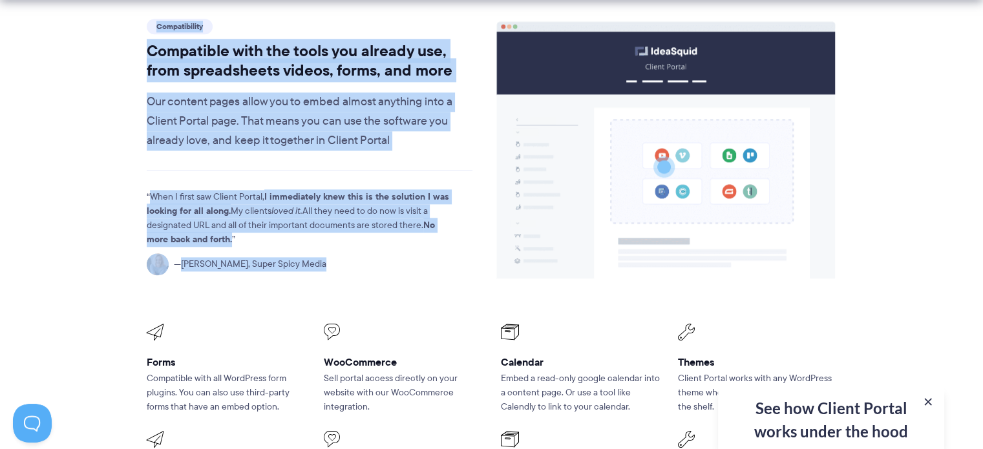
drag, startPoint x: 171, startPoint y: 152, endPoint x: 301, endPoint y: 213, distance: 144.0
click at [301, 213] on main "Simple yet powerful features Each feature in has been thoughtfully designed to …" at bounding box center [491, 345] width 983 height 3740
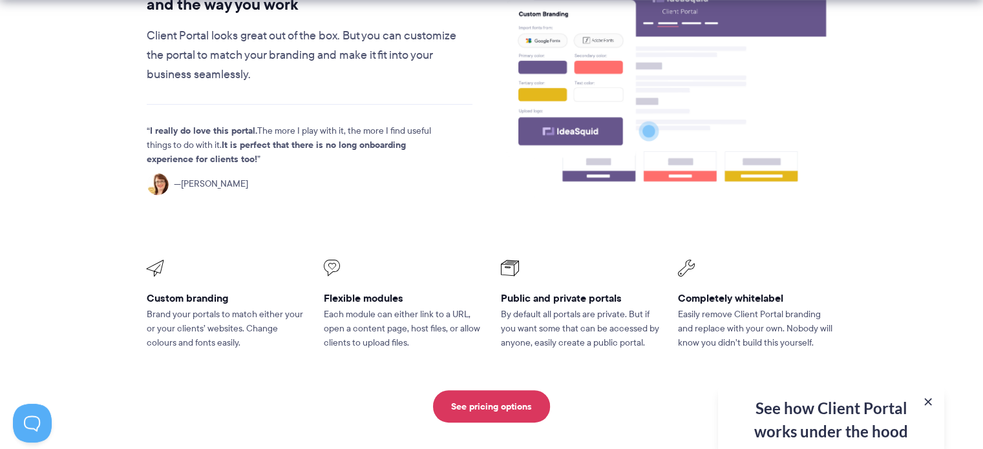
scroll to position [770, 0]
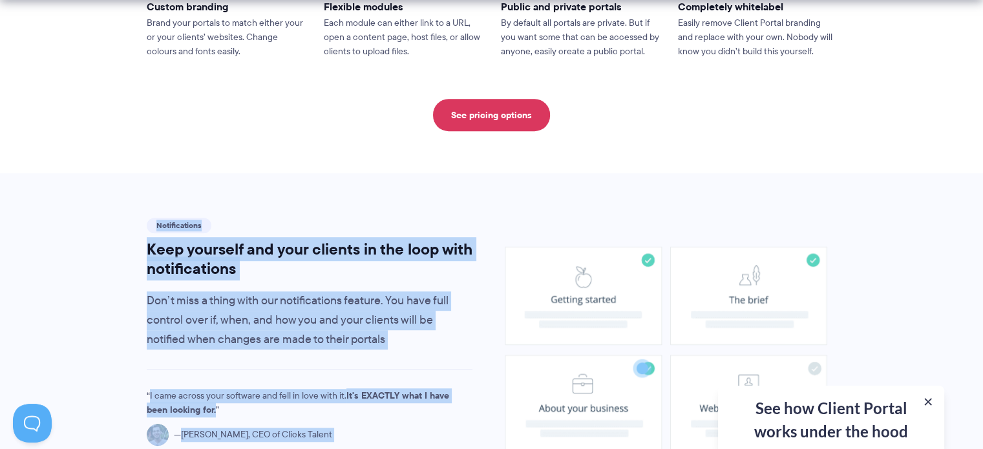
click at [311, 417] on div "Notifications Keep yourself and your clients in the loop with notifications Don…" at bounding box center [310, 352] width 350 height 275
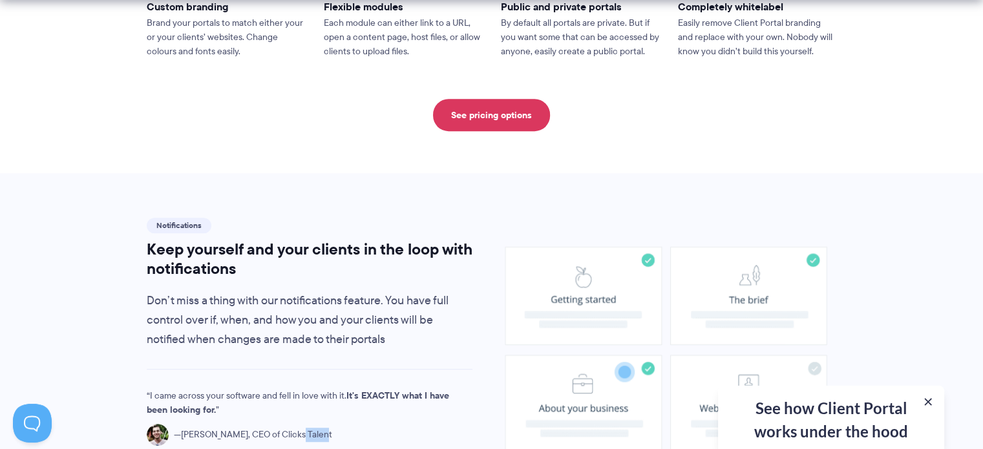
click at [311, 417] on div "Notifications Keep yourself and your clients in the loop with notifications Don…" at bounding box center [310, 352] width 350 height 275
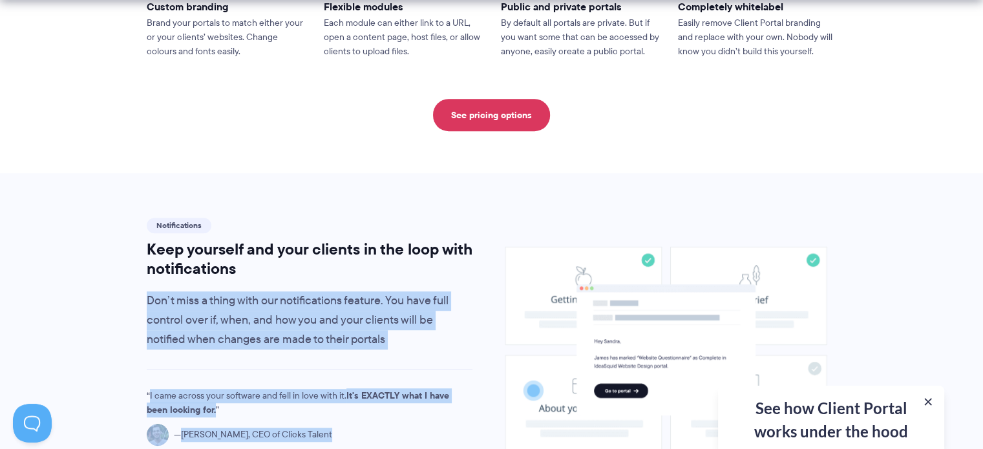
drag, startPoint x: 311, startPoint y: 417, endPoint x: 171, endPoint y: 264, distance: 207.2
click at [171, 264] on div "Notifications Keep yourself and your clients in the loop with notifications Don…" at bounding box center [310, 352] width 350 height 275
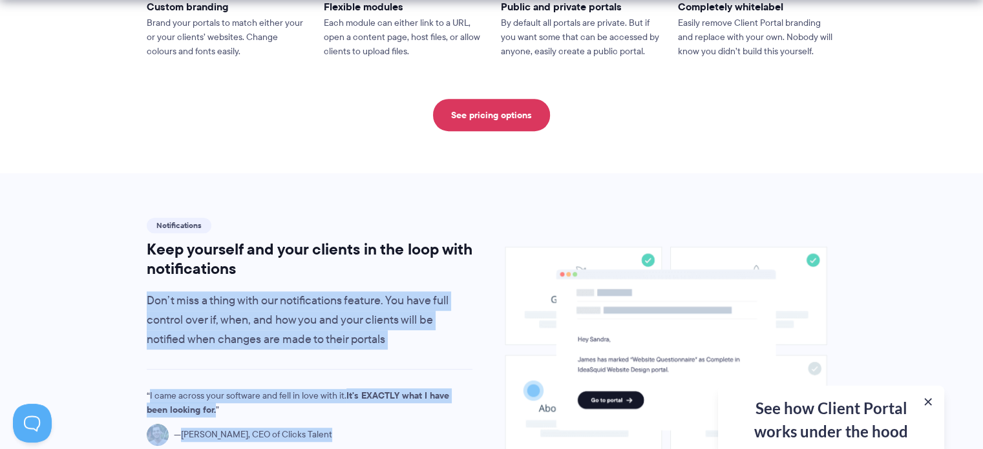
click at [171, 292] on p "Don’t miss a thing with our notifications feature. You have full control over i…" at bounding box center [310, 321] width 326 height 58
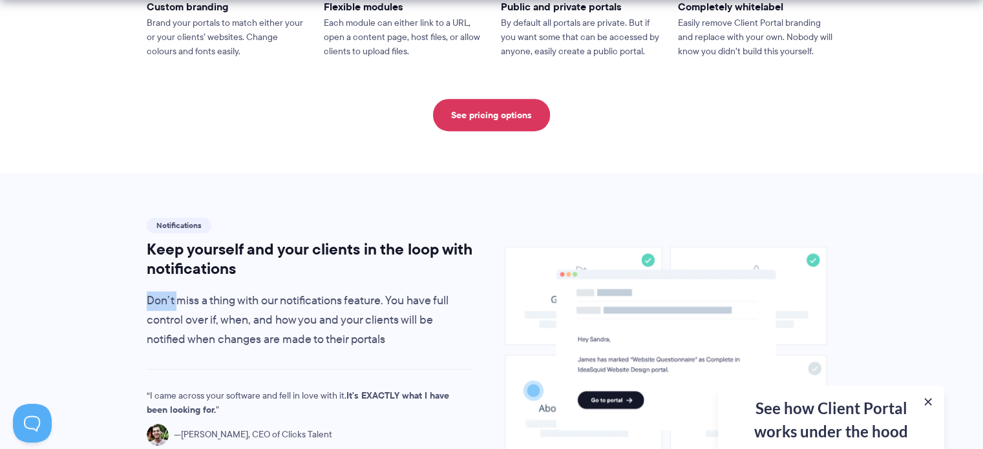
click at [171, 292] on p "Don’t miss a thing with our notifications feature. You have full control over i…" at bounding box center [310, 321] width 326 height 58
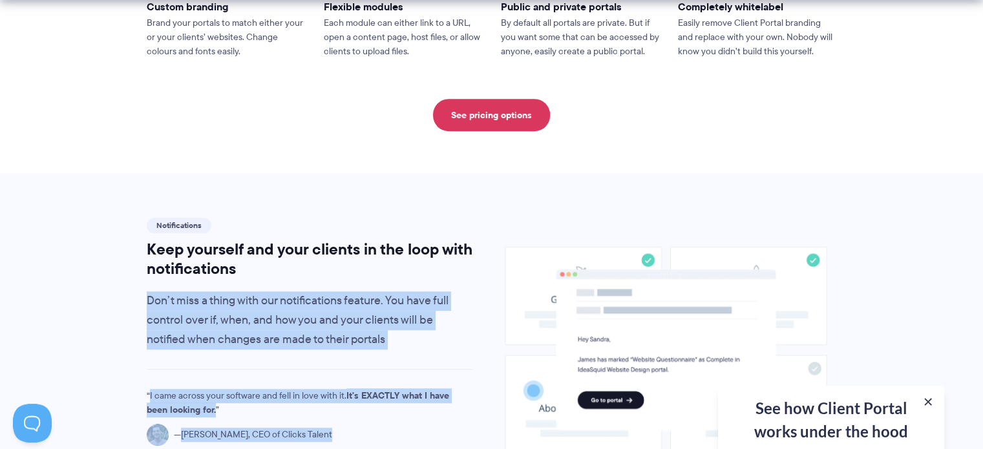
drag, startPoint x: 171, startPoint y: 264, endPoint x: 278, endPoint y: 392, distance: 167.0
click at [278, 392] on div "Notifications Keep yourself and your clients in the loop with notifications Don…" at bounding box center [310, 352] width 350 height 275
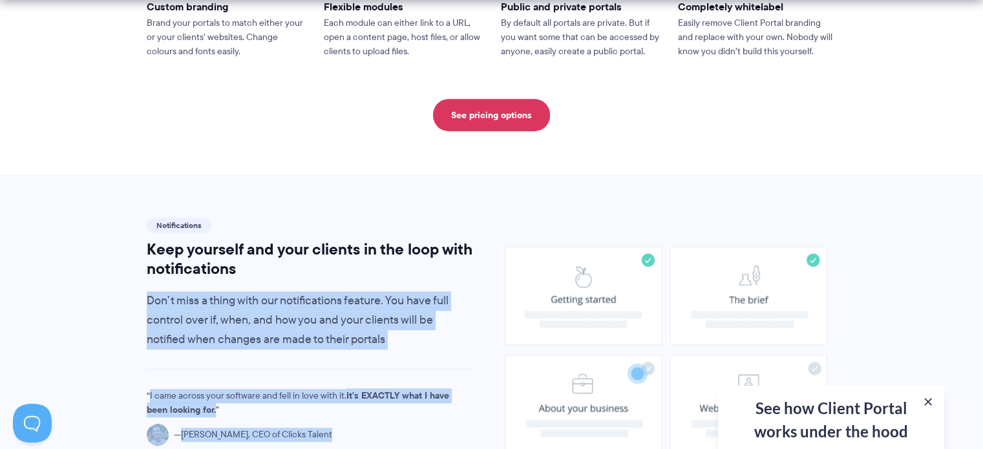
click at [318, 427] on div "Notifications Keep yourself and your clients in the loop with notifications Don…" at bounding box center [310, 352] width 350 height 275
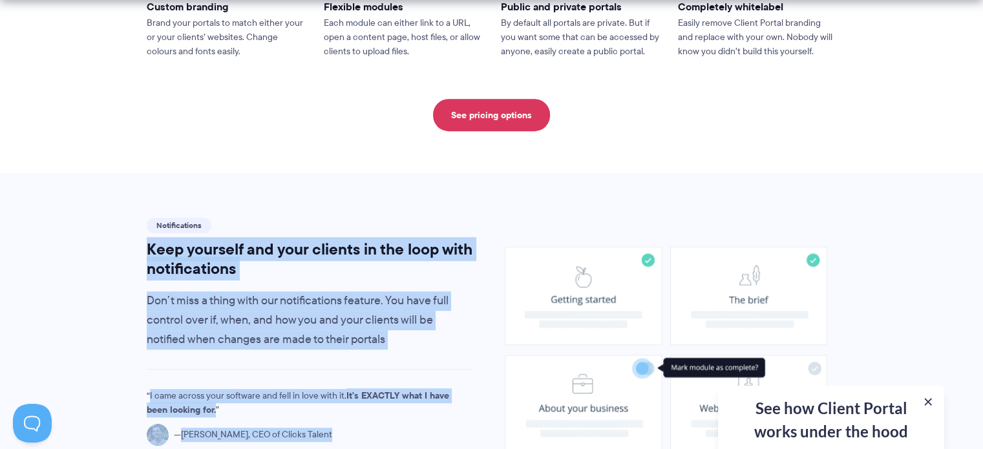
drag, startPoint x: 318, startPoint y: 427, endPoint x: 140, endPoint y: 215, distance: 277.1
click at [140, 215] on div "Notifications Keep yourself and your clients in the loop with notifications Don…" at bounding box center [310, 352] width 350 height 275
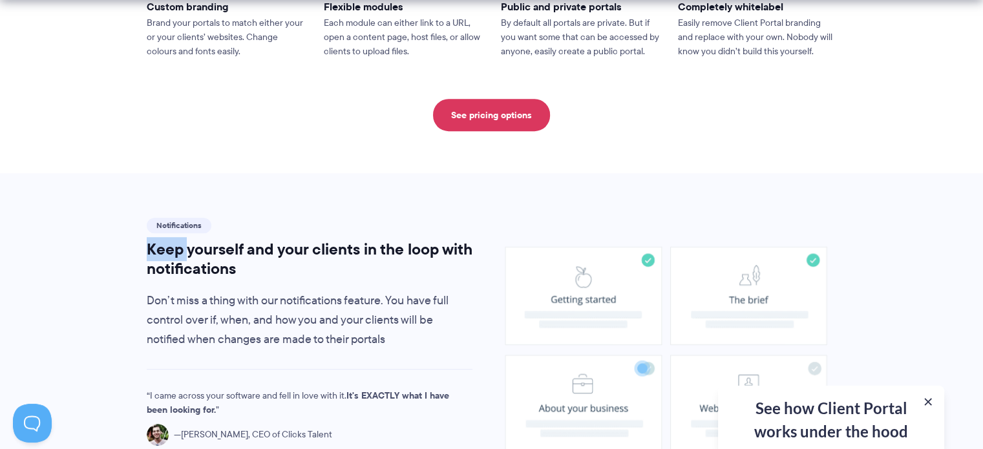
click at [140, 215] on div "Notifications Keep yourself and your clients in the loop with notifications Don…" at bounding box center [310, 352] width 350 height 275
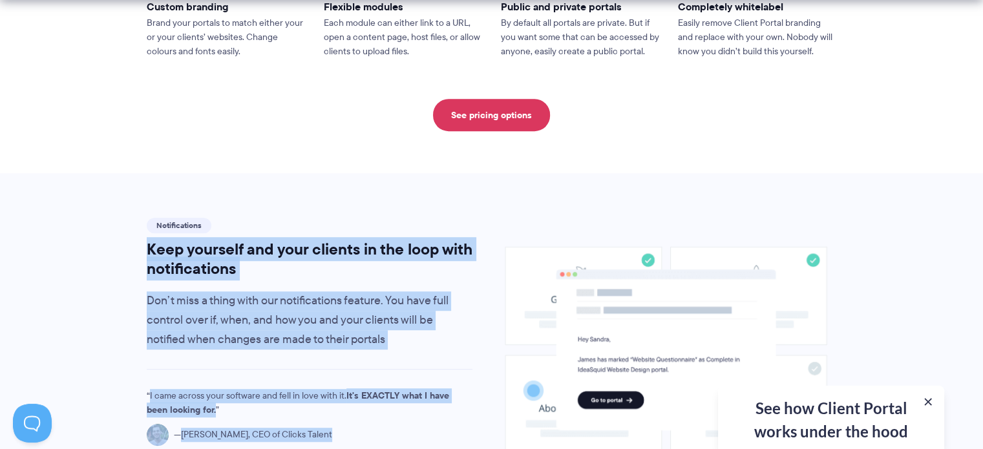
drag, startPoint x: 140, startPoint y: 215, endPoint x: 326, endPoint y: 402, distance: 263.7
click at [326, 402] on div "Notifications Keep yourself and your clients in the loop with notifications Don…" at bounding box center [310, 352] width 350 height 275
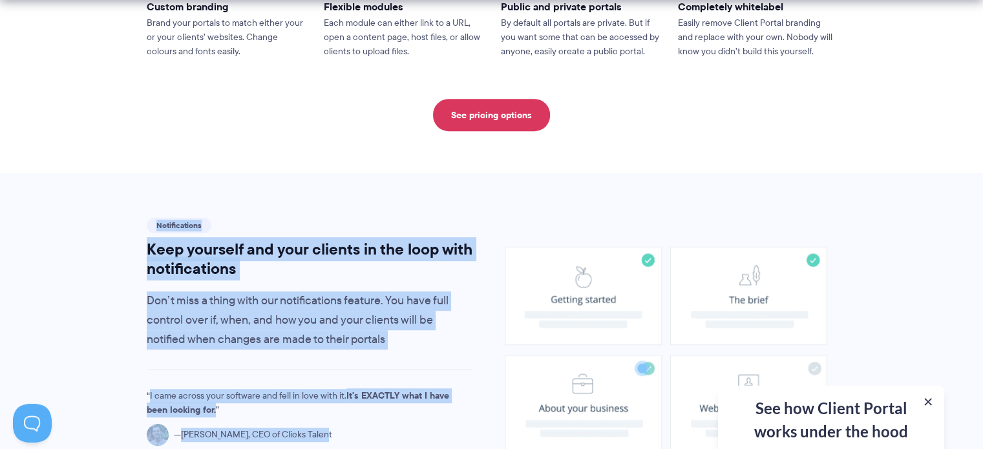
drag, startPoint x: 112, startPoint y: 162, endPoint x: 367, endPoint y: 423, distance: 364.8
click at [367, 423] on section "Notifications Keep yourself and your clients in the loop with notifications Don…" at bounding box center [491, 451] width 983 height 557
click at [367, 423] on div "Notifications Keep yourself and your clients in the loop with notifications Don…" at bounding box center [310, 352] width 350 height 275
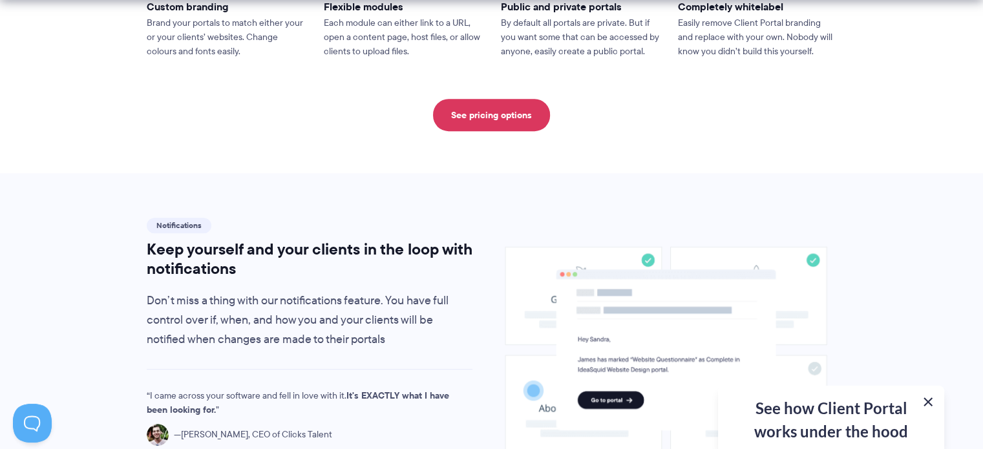
click at [928, 401] on button at bounding box center [928, 402] width 16 height 16
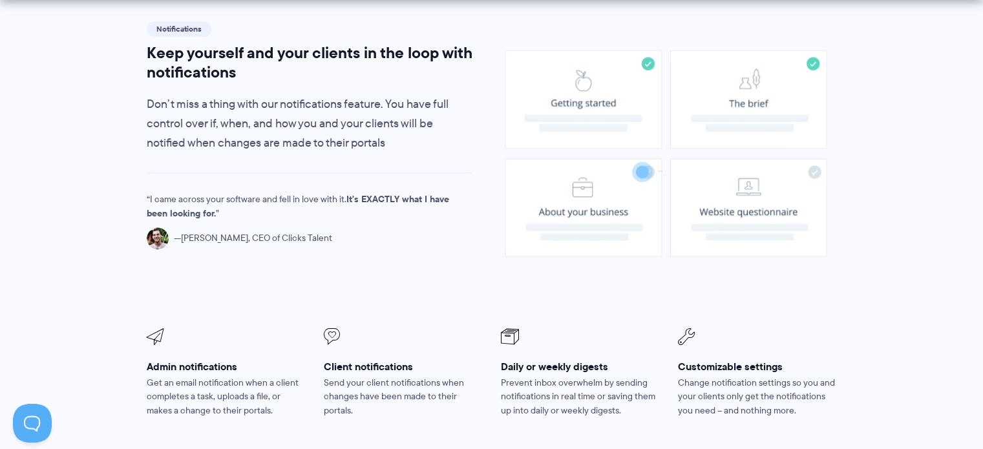
scroll to position [979, 0]
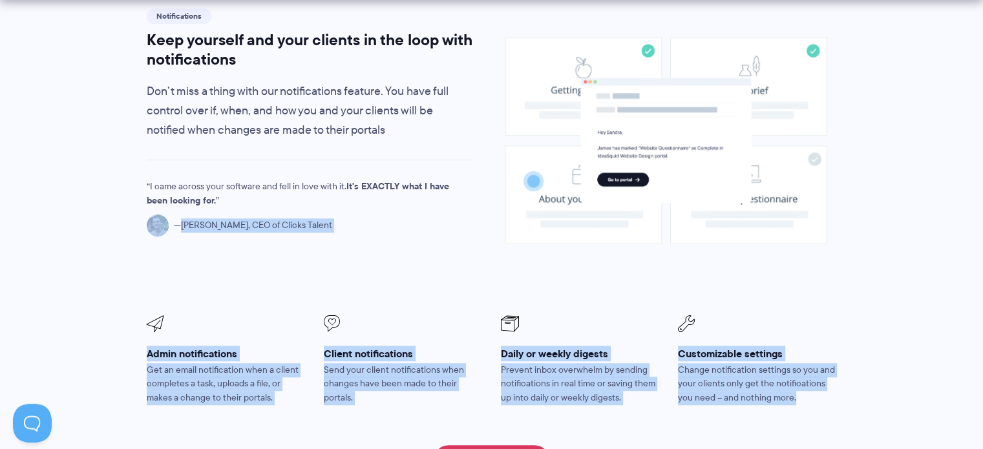
drag, startPoint x: 68, startPoint y: 240, endPoint x: 492, endPoint y: 385, distance: 448.1
click at [492, 385] on section "Notifications Keep yourself and your clients in the loop with notifications Don…" at bounding box center [491, 242] width 983 height 557
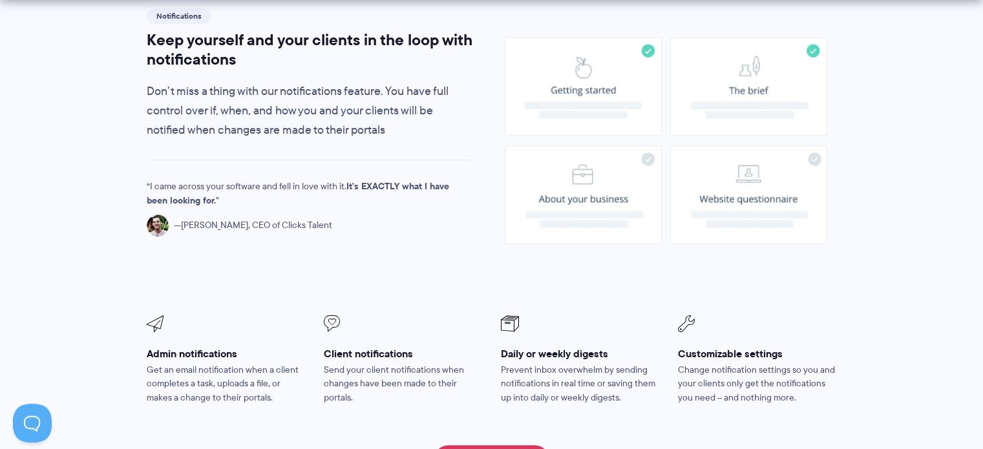
click at [226, 160] on div "I came across your software and fell in love with it. It's EXACTLY what I have …" at bounding box center [310, 198] width 326 height 77
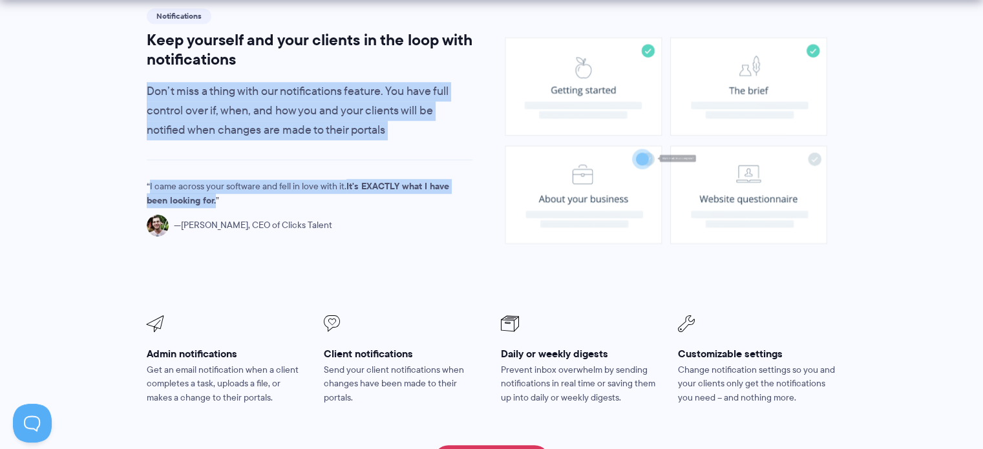
drag, startPoint x: 226, startPoint y: 142, endPoint x: 138, endPoint y: 54, distance: 123.9
click at [138, 54] on div "Notifications Keep yourself and your clients in the loop with notifications Don…" at bounding box center [310, 143] width 350 height 275
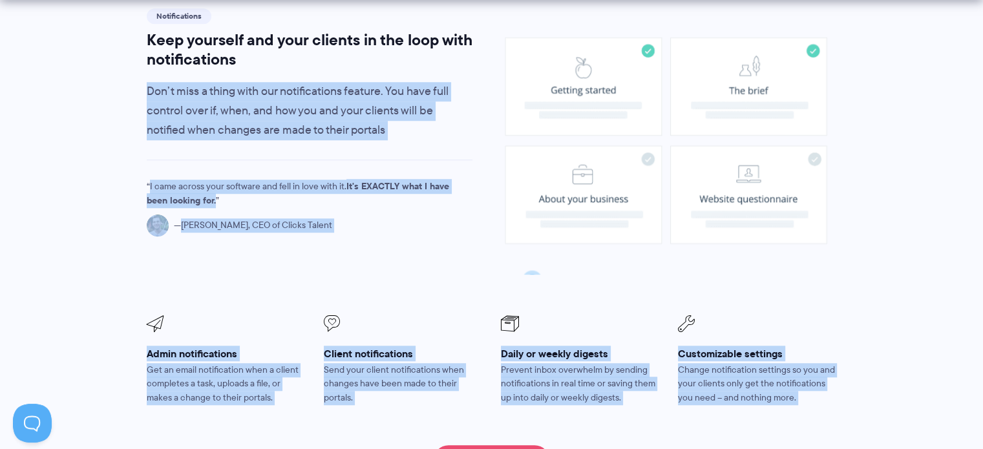
drag, startPoint x: 138, startPoint y: 54, endPoint x: 533, endPoint y: 434, distance: 547.7
click at [533, 434] on div "Notifications Keep yourself and your clients in the loop with notifications Don…" at bounding box center [492, 242] width 690 height 473
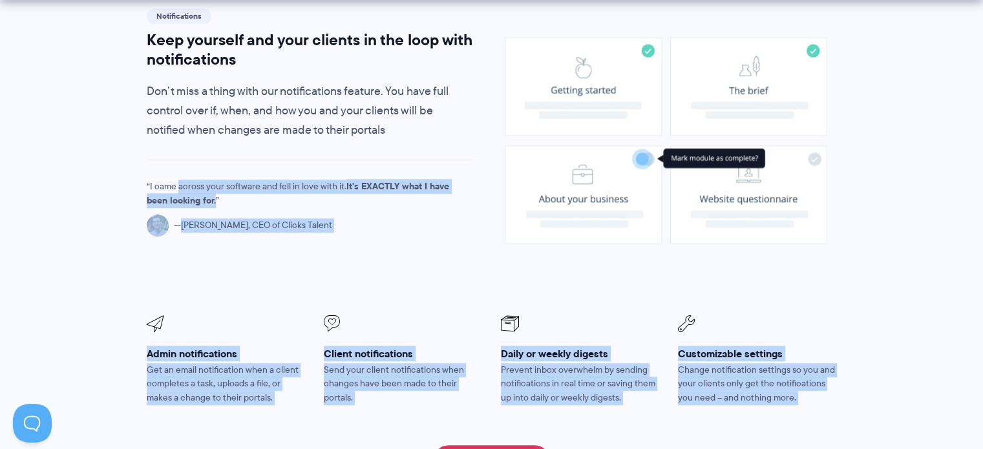
drag, startPoint x: 643, startPoint y: 427, endPoint x: 200, endPoint y: 151, distance: 522.3
click at [200, 151] on div "Notifications Keep yourself and your clients in the loop with notifications Don…" at bounding box center [492, 242] width 690 height 473
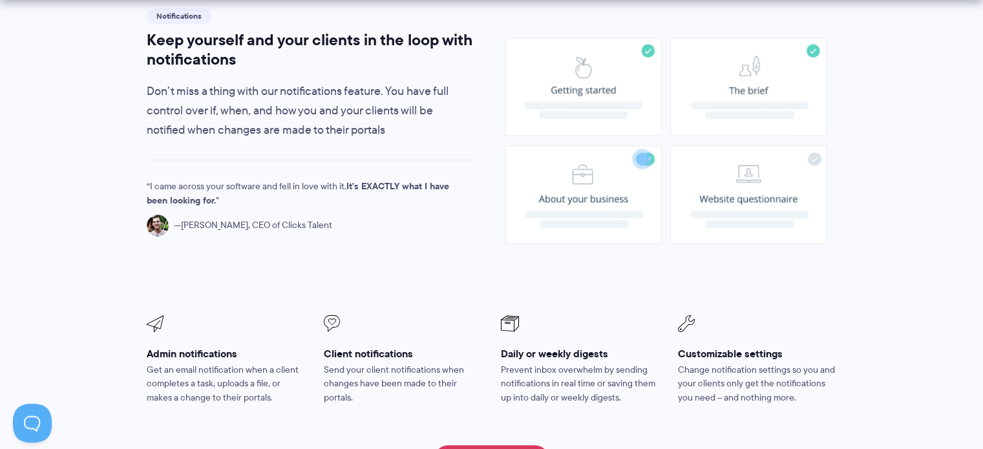
click at [133, 127] on div "Notifications Keep yourself and your clients in the loop with notifications Don…" at bounding box center [492, 242] width 723 height 473
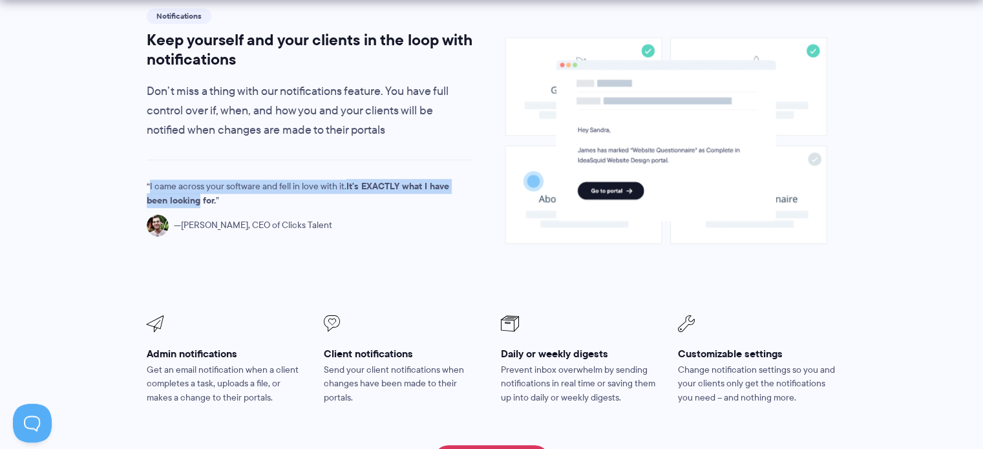
drag, startPoint x: 133, startPoint y: 127, endPoint x: 192, endPoint y: 160, distance: 68.3
click at [192, 160] on div "Notifications Keep yourself and your clients in the loop with notifications Don…" at bounding box center [492, 242] width 723 height 473
click at [192, 179] on strong "It's EXACTLY what I have been looking for." at bounding box center [298, 193] width 303 height 28
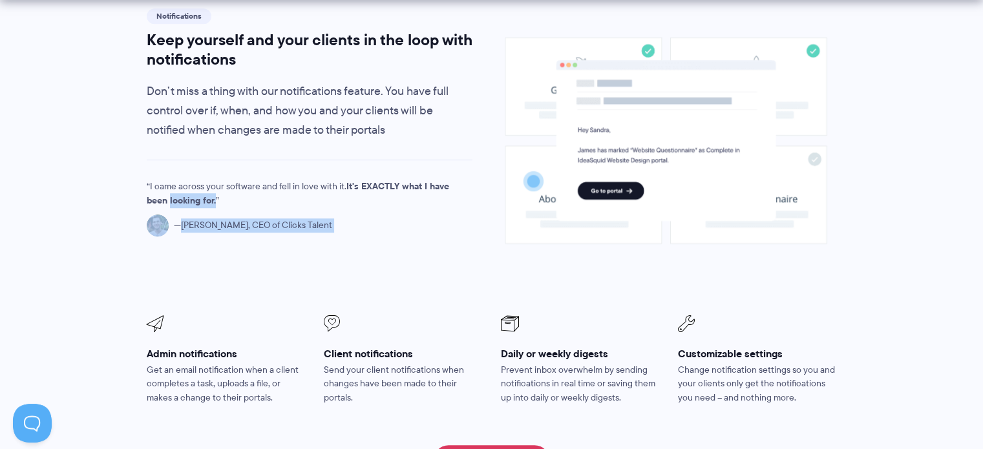
drag, startPoint x: 192, startPoint y: 160, endPoint x: 279, endPoint y: 288, distance: 154.4
click at [279, 288] on div "Notifications Keep yourself and your clients in the loop with notifications Don…" at bounding box center [492, 242] width 690 height 473
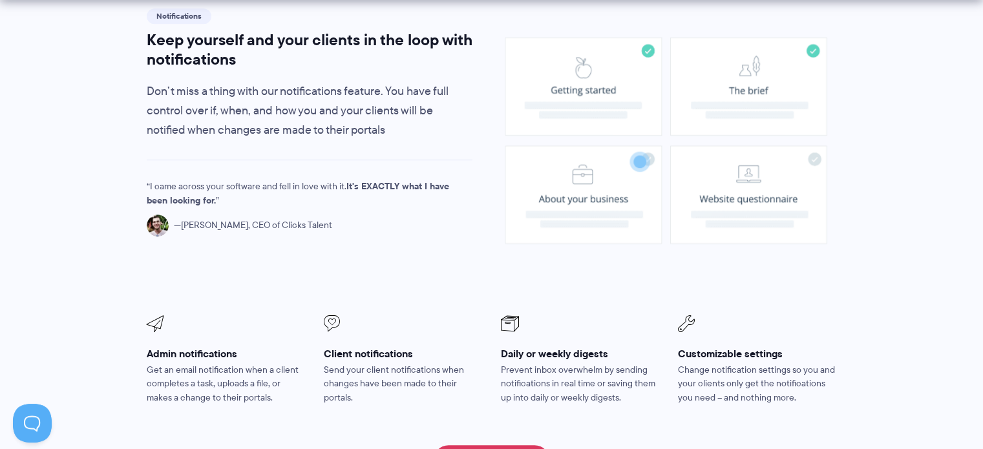
click at [367, 347] on h3 "Client notifications" at bounding box center [403, 354] width 159 height 14
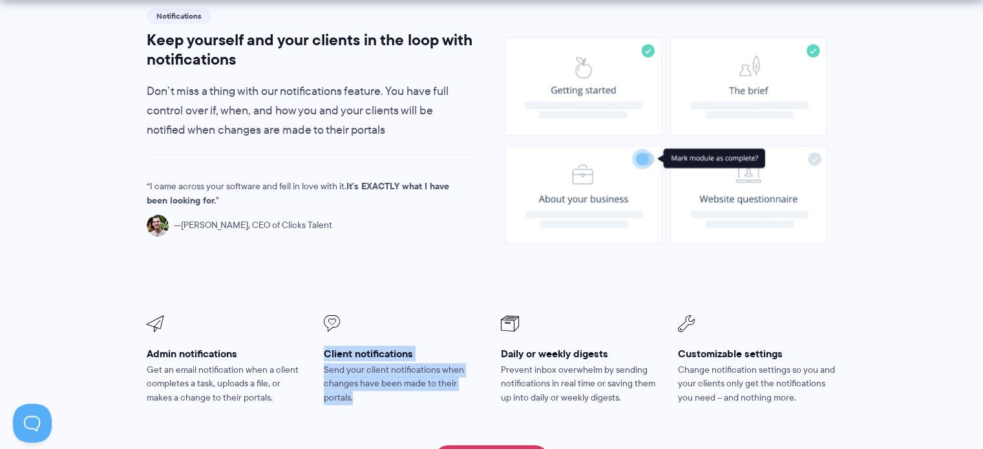
drag, startPoint x: 367, startPoint y: 323, endPoint x: 366, endPoint y: 369, distance: 46.6
click at [366, 369] on div "Client notifications Send your client notifications when changes have been made…" at bounding box center [403, 361] width 159 height 90
click at [366, 369] on p "Send your client notifications when changes have been made to their portals." at bounding box center [403, 384] width 159 height 43
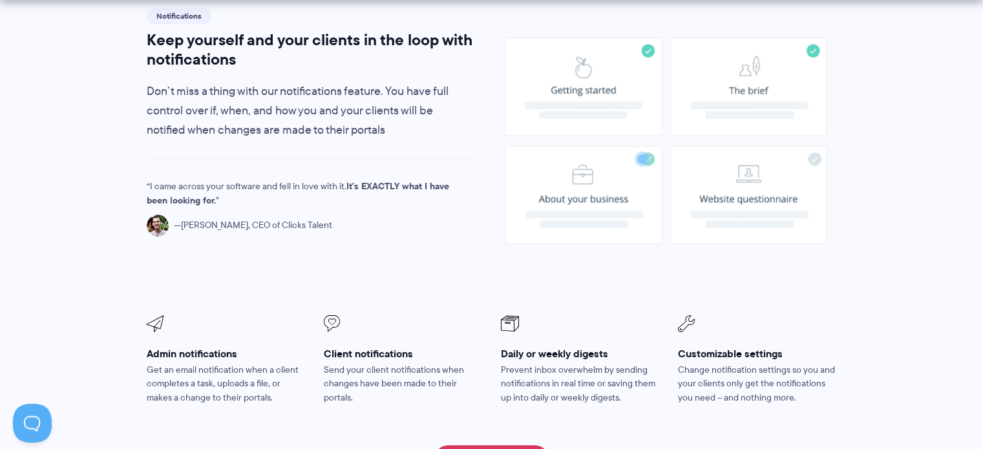
click at [366, 369] on p "Send your client notifications when changes have been made to their portals." at bounding box center [403, 384] width 159 height 43
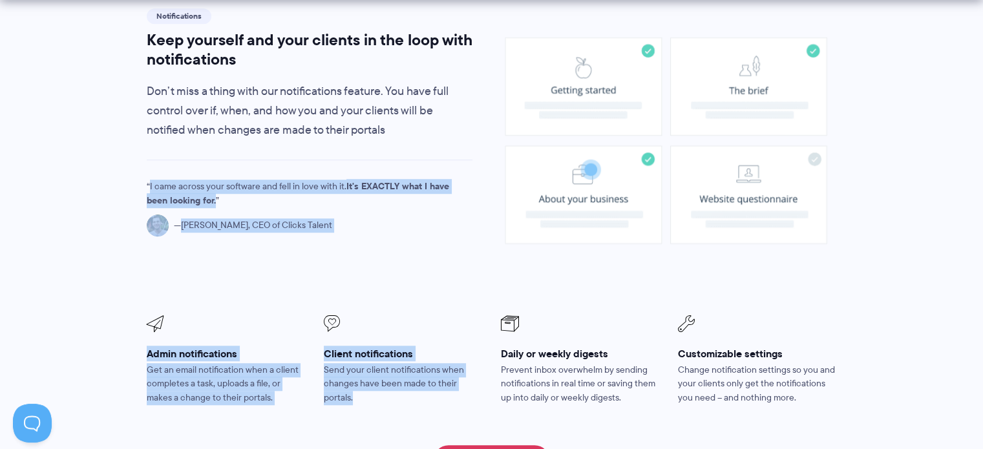
drag, startPoint x: 366, startPoint y: 369, endPoint x: 173, endPoint y: 152, distance: 290.3
click at [173, 152] on div "Notifications Keep yourself and your clients in the loop with notifications Don…" at bounding box center [492, 242] width 690 height 473
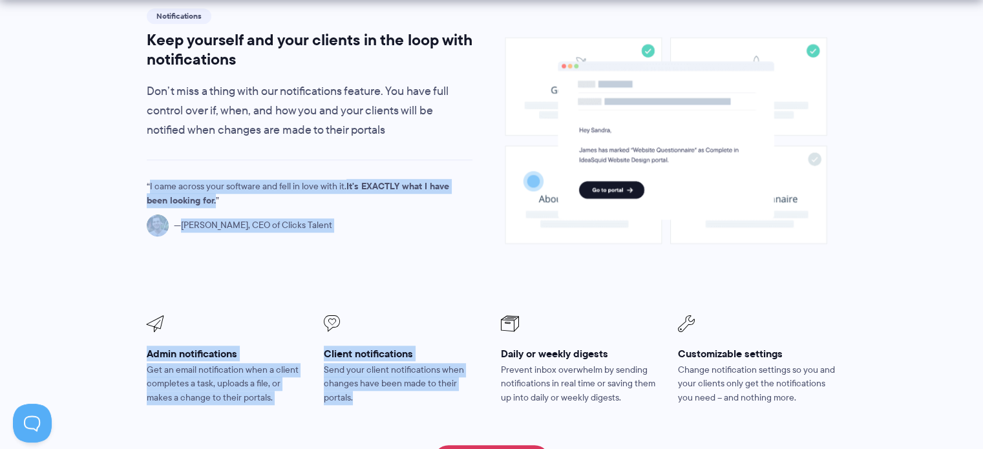
click at [173, 180] on p "I came across your software and fell in love with it. It's EXACTLY what I have …" at bounding box center [299, 194] width 304 height 28
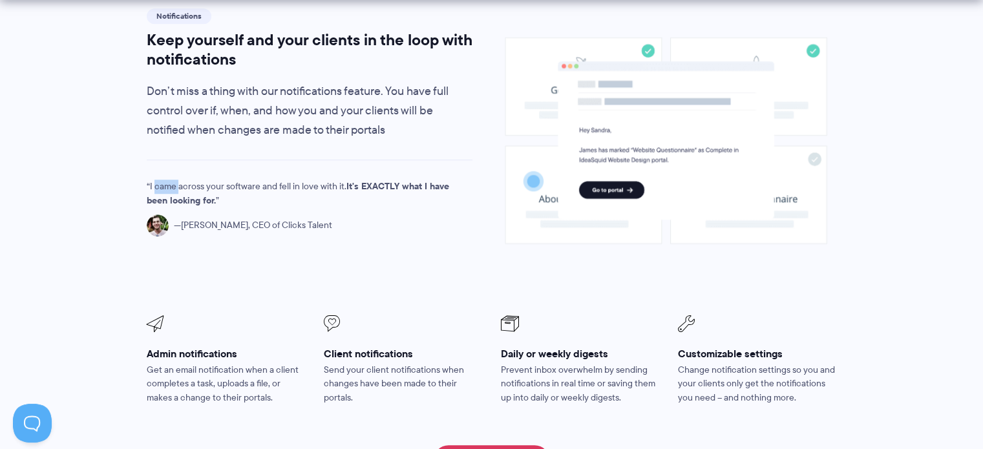
click at [173, 180] on p "I came across your software and fell in love with it. It's EXACTLY what I have …" at bounding box center [299, 194] width 304 height 28
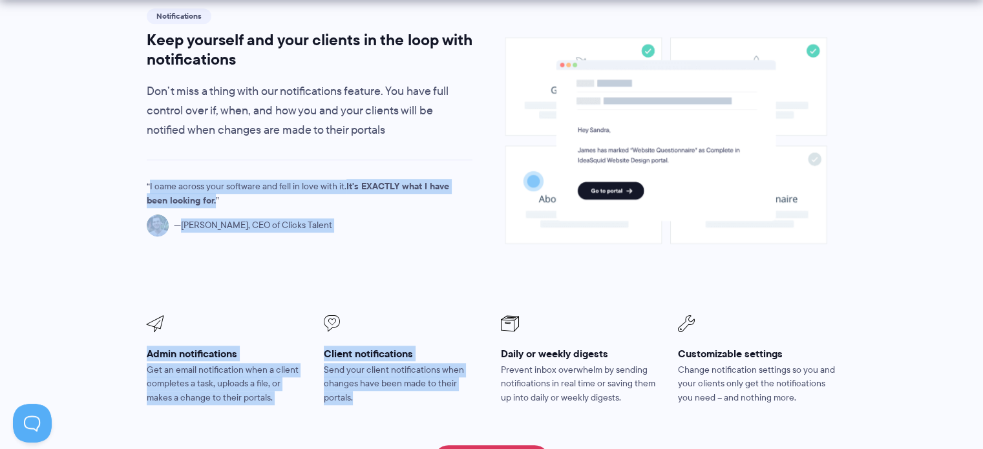
drag, startPoint x: 173, startPoint y: 152, endPoint x: 354, endPoint y: 370, distance: 283.7
click at [354, 370] on div "Notifications Keep yourself and your clients in the loop with notifications Don…" at bounding box center [492, 242] width 690 height 473
click at [354, 370] on li "Client notifications Send your client notifications when changes have been made…" at bounding box center [403, 361] width 177 height 108
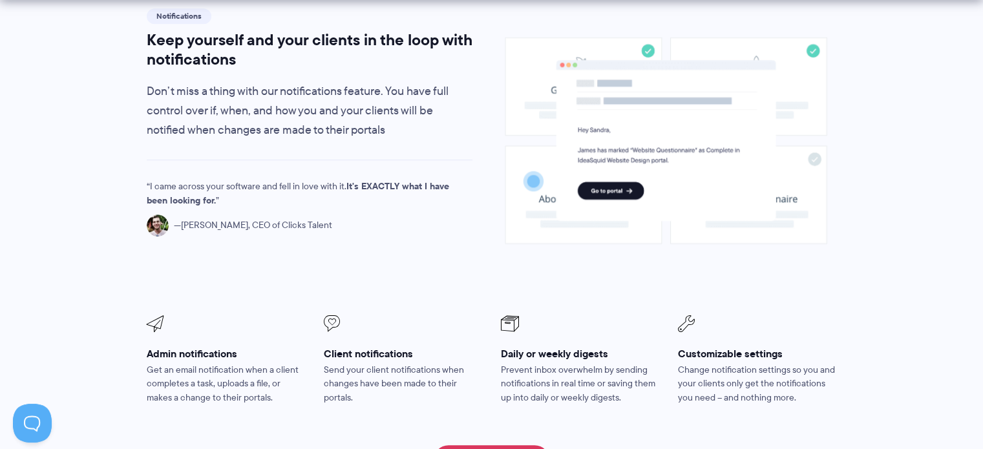
click at [354, 370] on li "Client notifications Send your client notifications when changes have been made…" at bounding box center [403, 361] width 177 height 108
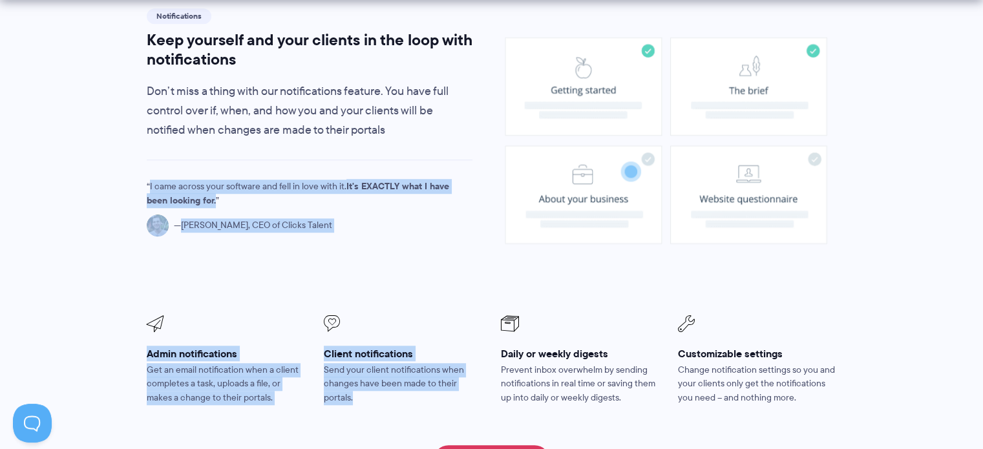
drag, startPoint x: 354, startPoint y: 370, endPoint x: 160, endPoint y: 149, distance: 294.1
click at [160, 149] on div "Notifications Keep yourself and your clients in the loop with notifications Don…" at bounding box center [492, 242] width 690 height 473
click at [160, 180] on p "I came across your software and fell in love with it. It's EXACTLY what I have …" at bounding box center [299, 194] width 304 height 28
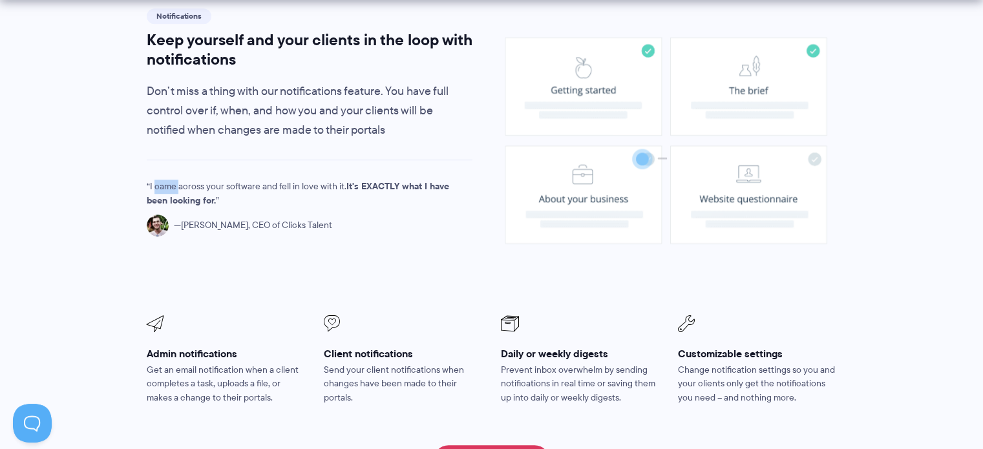
click at [160, 180] on p "I came across your software and fell in love with it. It's EXACTLY what I have …" at bounding box center [299, 194] width 304 height 28
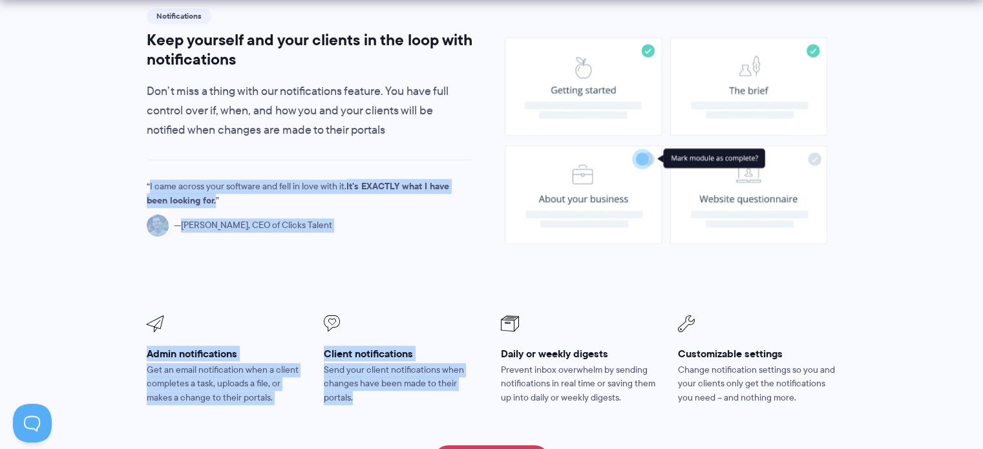
drag, startPoint x: 160, startPoint y: 149, endPoint x: 369, endPoint y: 341, distance: 283.6
click at [369, 341] on div "Notifications Keep yourself and your clients in the loop with notifications Don…" at bounding box center [492, 242] width 690 height 473
click at [369, 363] on p "Send your client notifications when changes have been made to their portals." at bounding box center [403, 384] width 159 height 43
